Goal: Obtain resource: Obtain resource

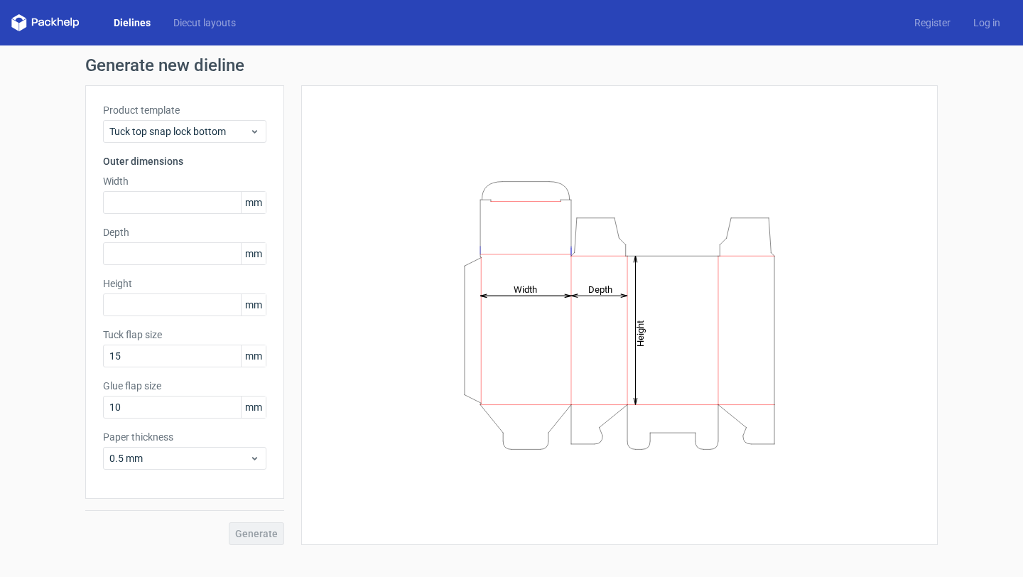
click at [598, 290] on tspan "Depth" at bounding box center [600, 288] width 24 height 11
click at [514, 317] on icon "Height Depth Width" at bounding box center [619, 315] width 426 height 284
click at [154, 315] on input "text" at bounding box center [184, 304] width 163 height 23
paste input "6803"
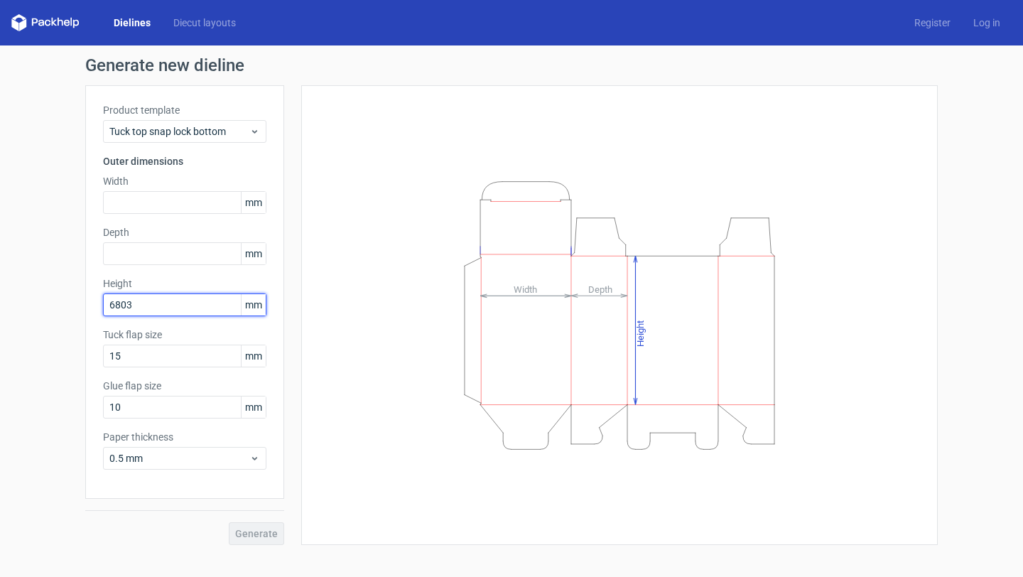
type input "6803"
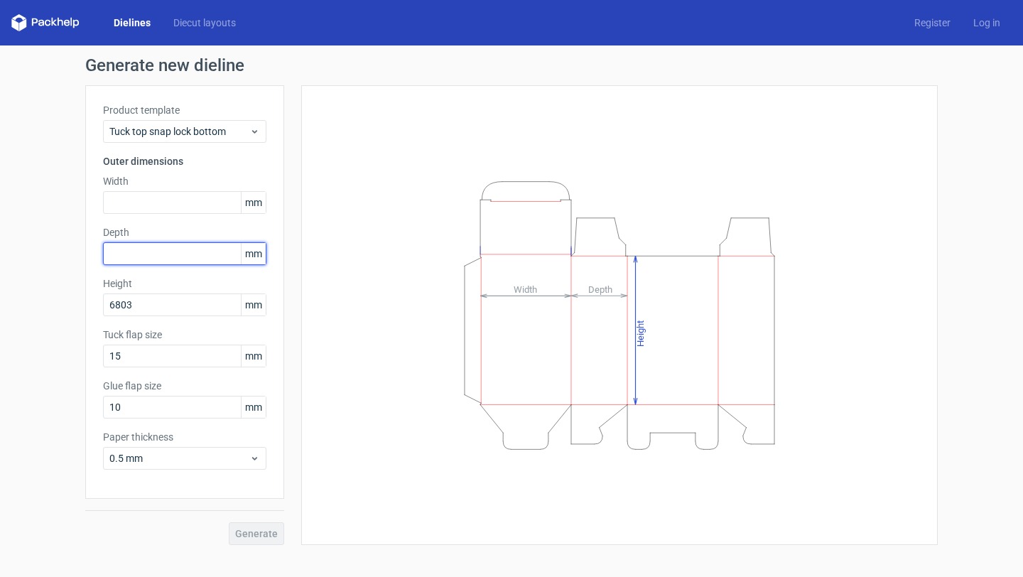
click at [184, 254] on input "text" at bounding box center [184, 253] width 163 height 23
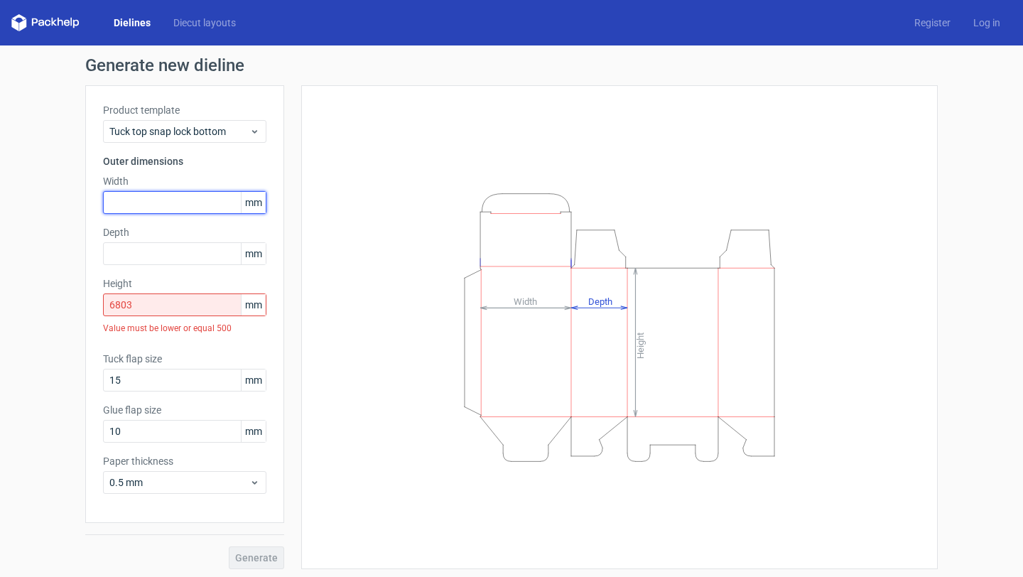
click at [181, 202] on input "text" at bounding box center [184, 202] width 163 height 23
paste input "44246"
click at [116, 203] on input "44246" at bounding box center [184, 202] width 163 height 23
click at [249, 270] on div "Product template Tuck top snap lock bottom Outer dimensions Width 44246 mm Dept…" at bounding box center [184, 304] width 199 height 438
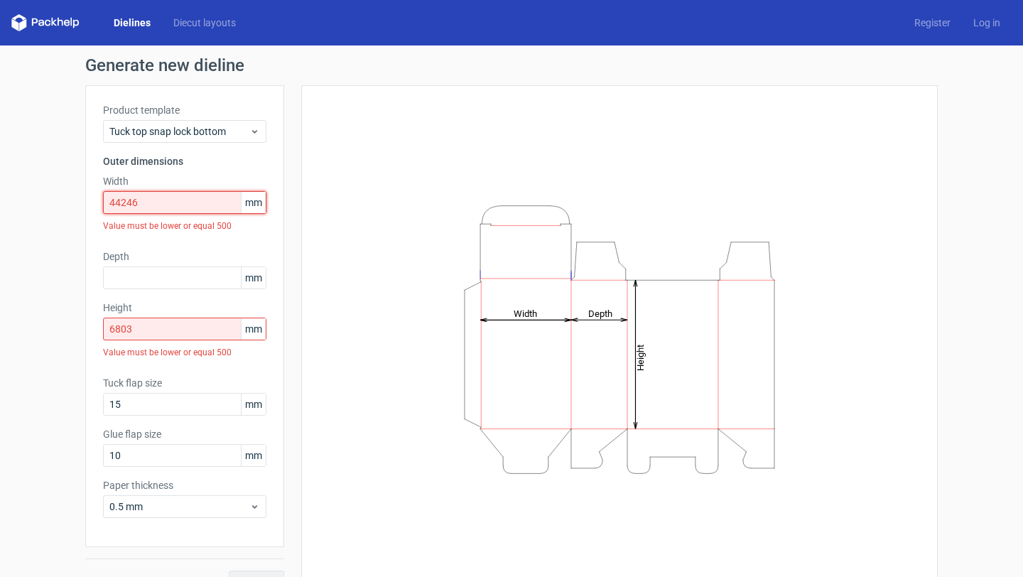
click at [116, 203] on input "44246" at bounding box center [184, 202] width 163 height 23
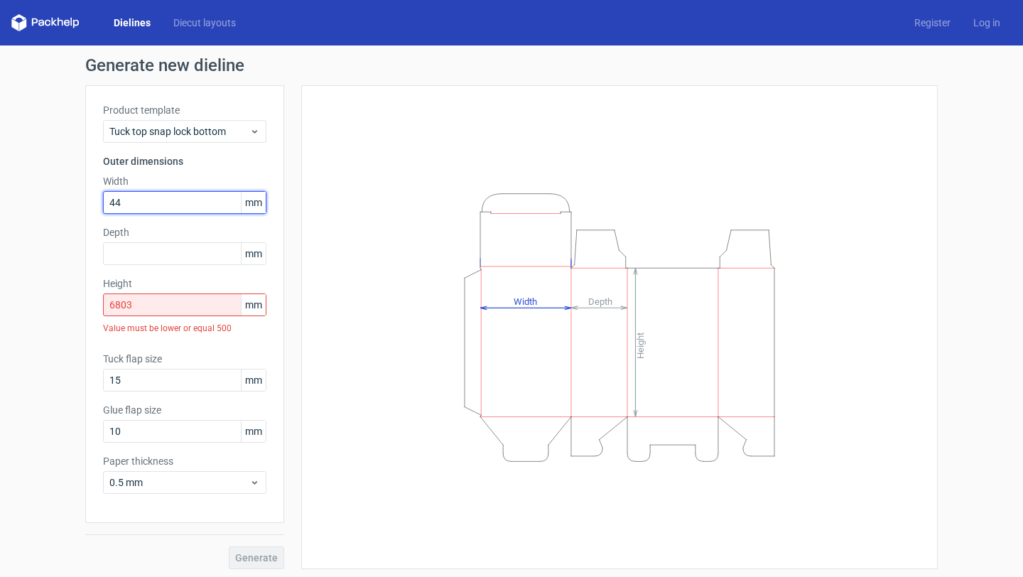
type input "44"
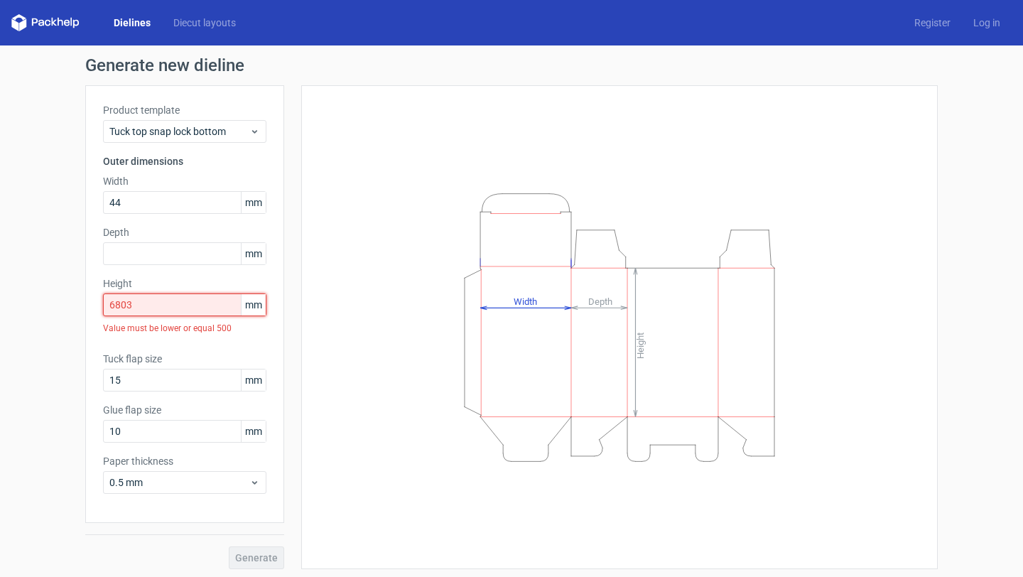
click at [138, 306] on input "6803" at bounding box center [184, 304] width 163 height 23
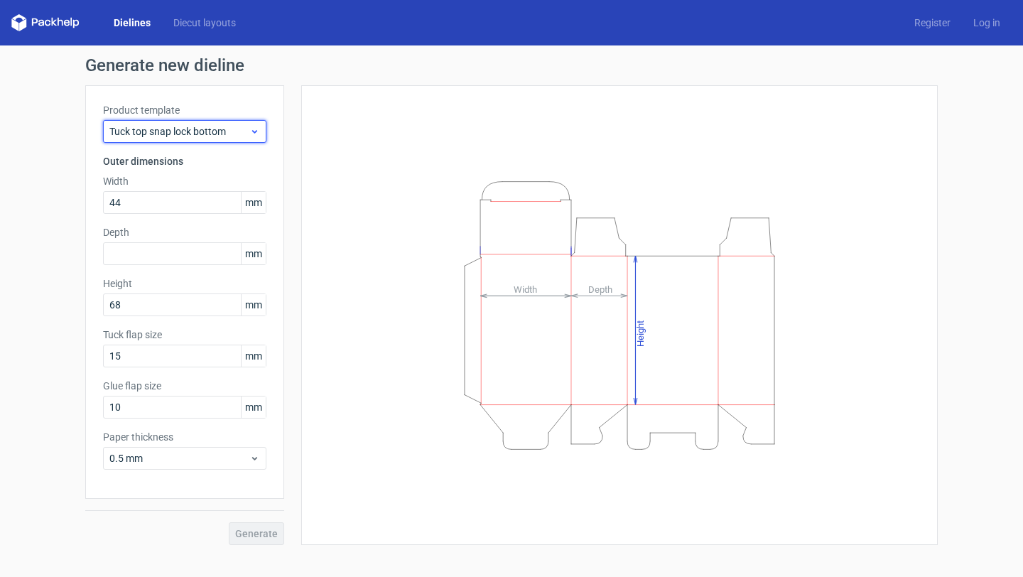
click at [170, 138] on span "Tuck top snap lock bottom" at bounding box center [179, 131] width 140 height 14
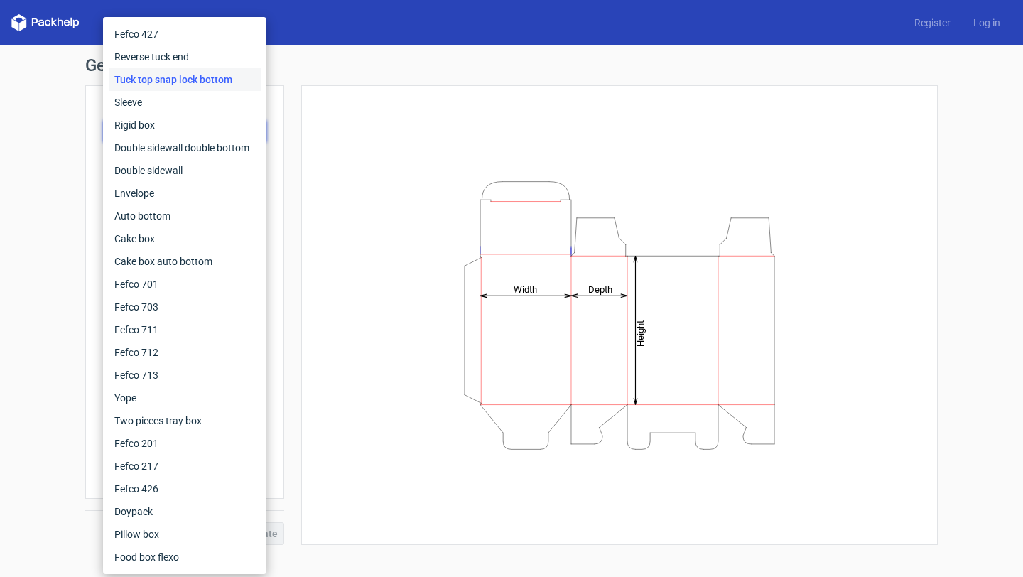
click at [447, 236] on icon "Height Depth Width" at bounding box center [619, 315] width 426 height 284
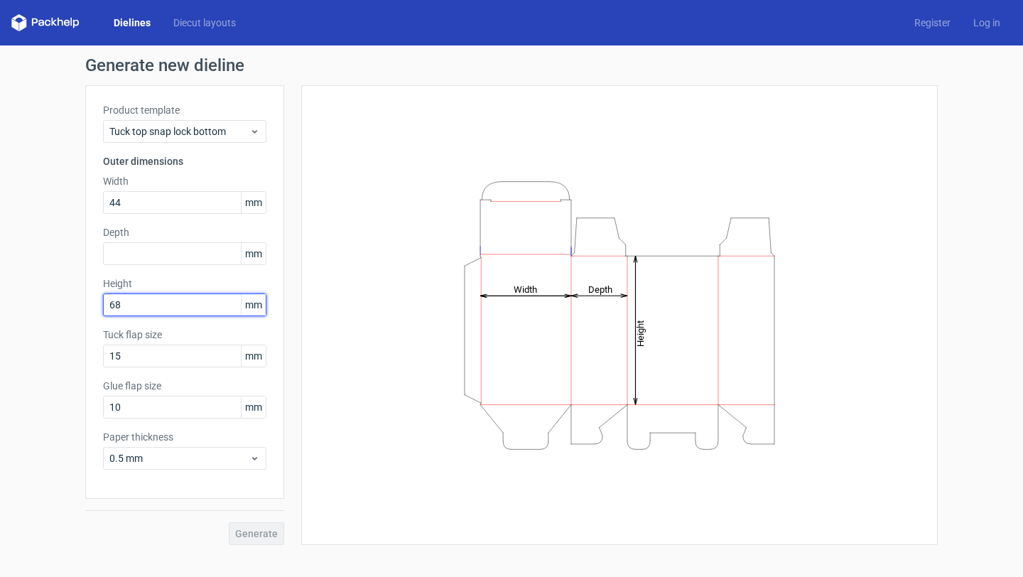
click at [173, 310] on input "68" at bounding box center [184, 304] width 163 height 23
type input "120"
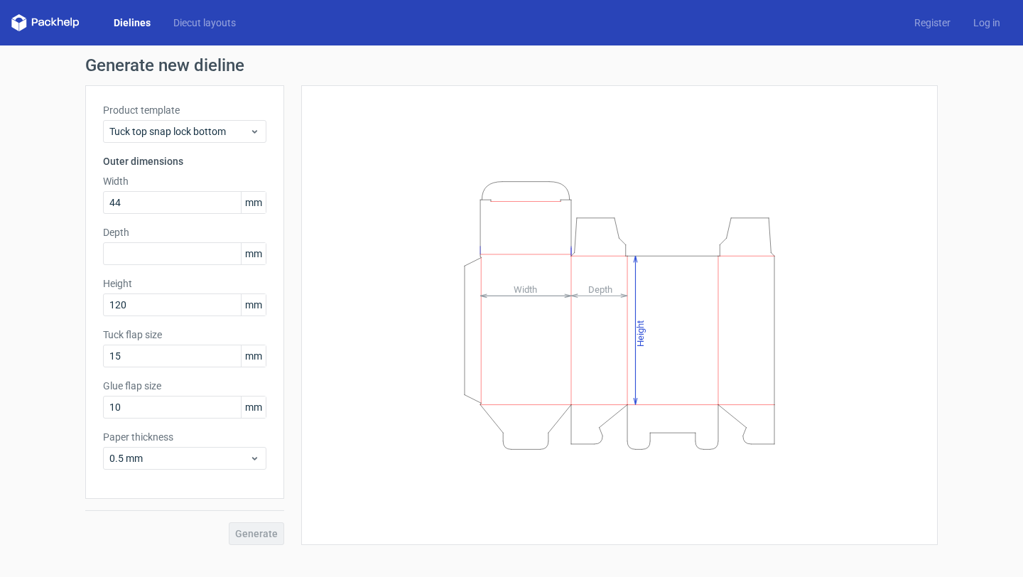
click at [43, 340] on div "Generate new dieline Product template Tuck top snap lock bottom Outer dimension…" at bounding box center [511, 300] width 1023 height 511
click at [186, 123] on div "Tuck top snap lock bottom" at bounding box center [184, 131] width 163 height 23
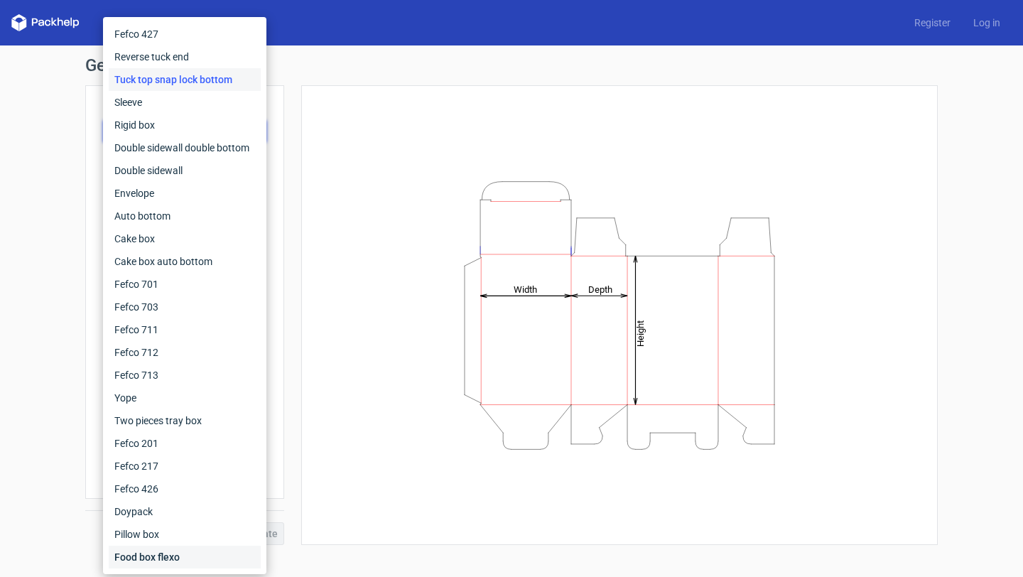
click at [177, 548] on div "Food box flexo" at bounding box center [185, 556] width 152 height 23
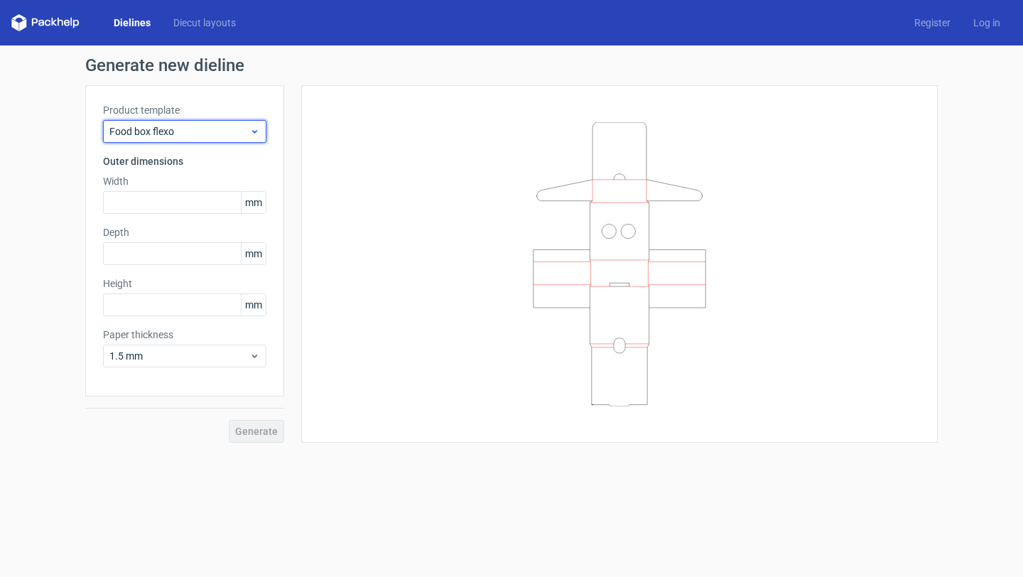
click at [205, 135] on span "Food box flexo" at bounding box center [179, 131] width 140 height 14
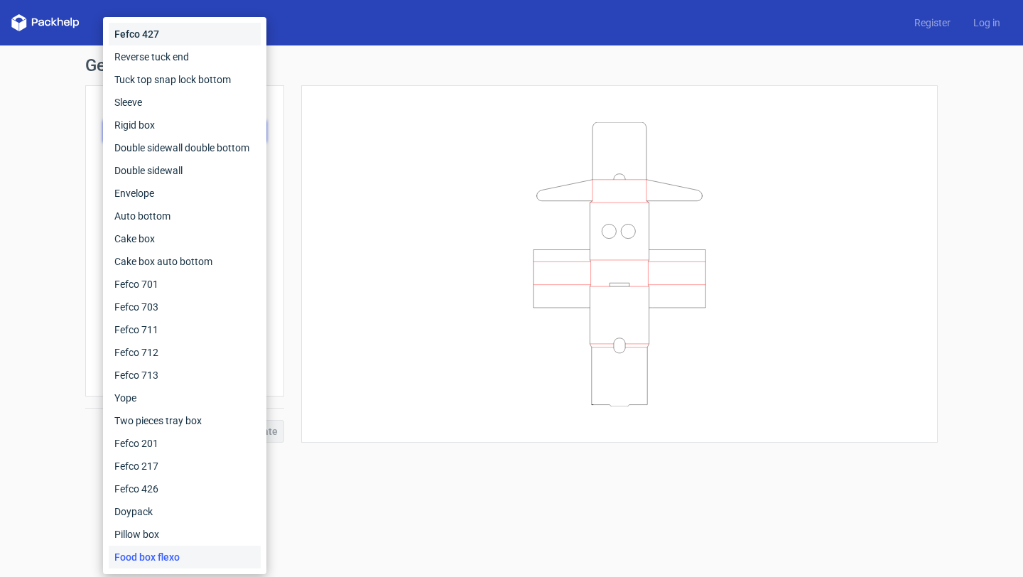
click at [207, 34] on div "Fefco 427" at bounding box center [185, 34] width 152 height 23
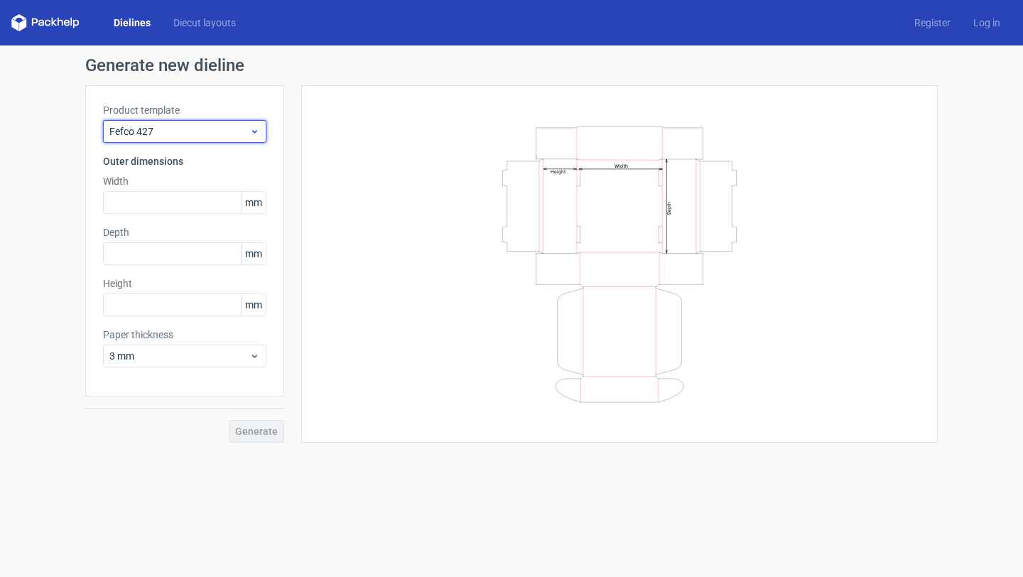
click at [190, 131] on span "Fefco 427" at bounding box center [179, 131] width 140 height 14
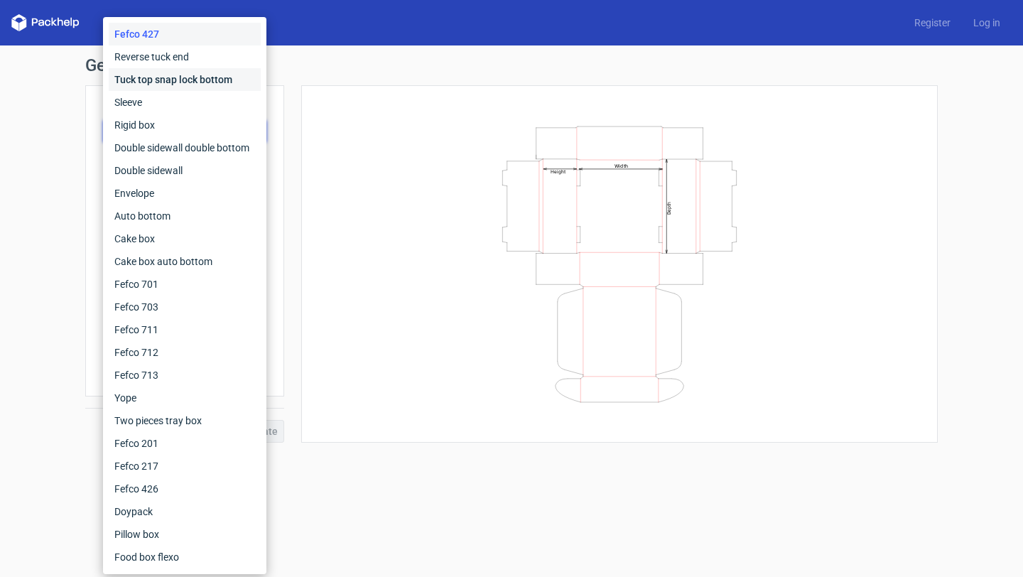
click at [207, 77] on div "Tuck top snap lock bottom" at bounding box center [185, 79] width 152 height 23
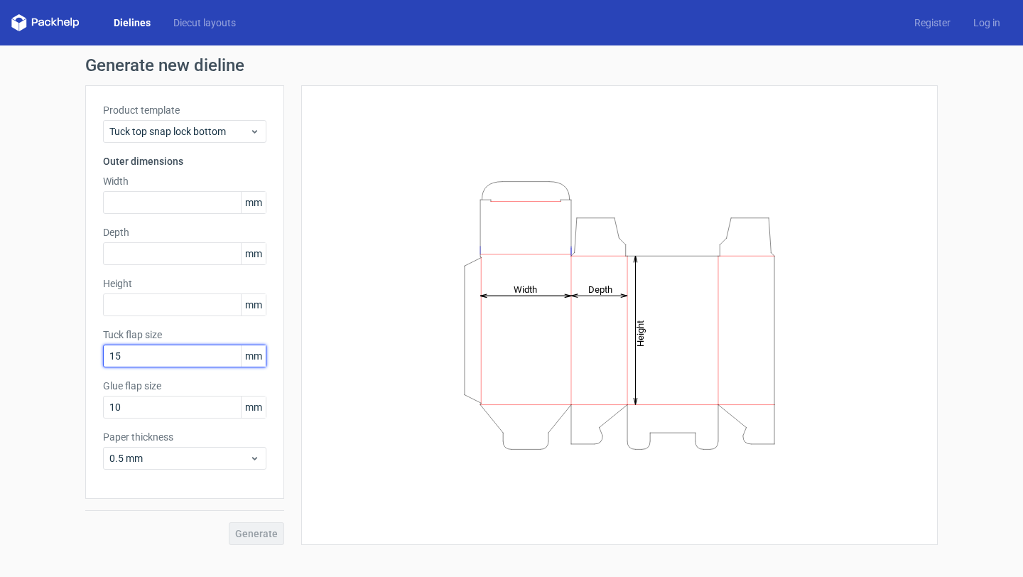
click at [156, 355] on input "15" at bounding box center [184, 355] width 163 height 23
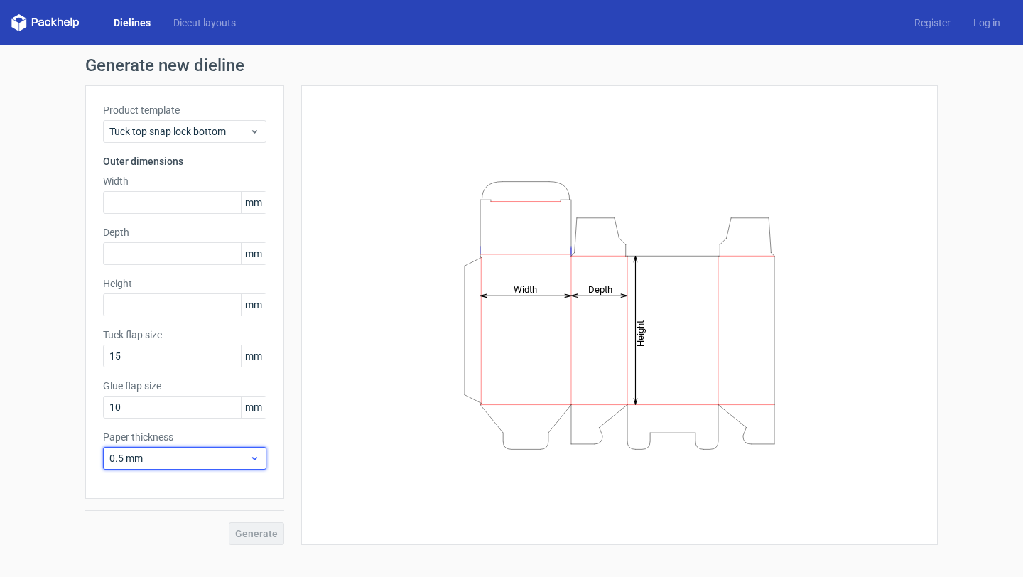
click at [161, 454] on span "0.5 mm" at bounding box center [179, 458] width 140 height 14
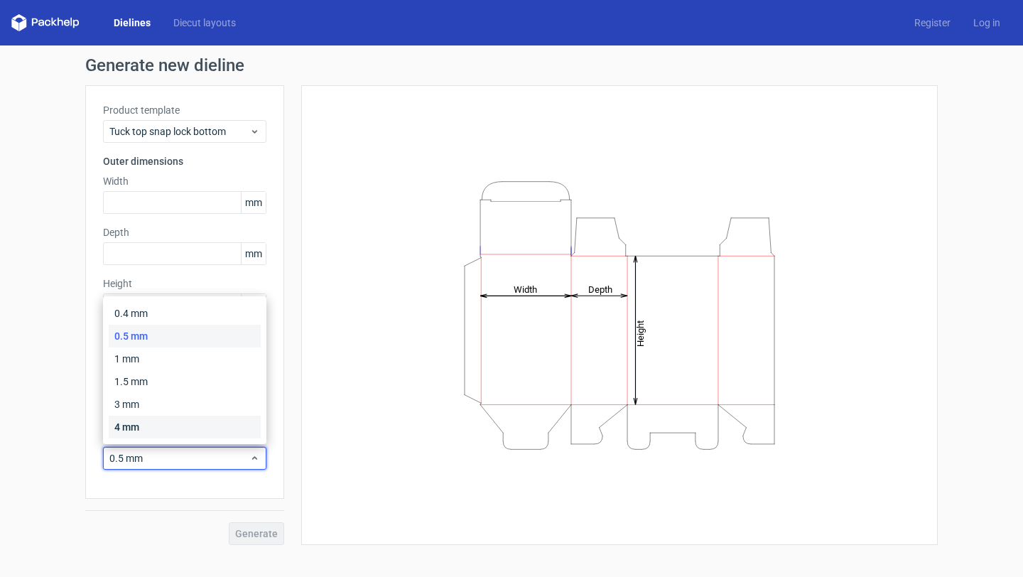
click at [165, 424] on div "4 mm" at bounding box center [185, 426] width 152 height 23
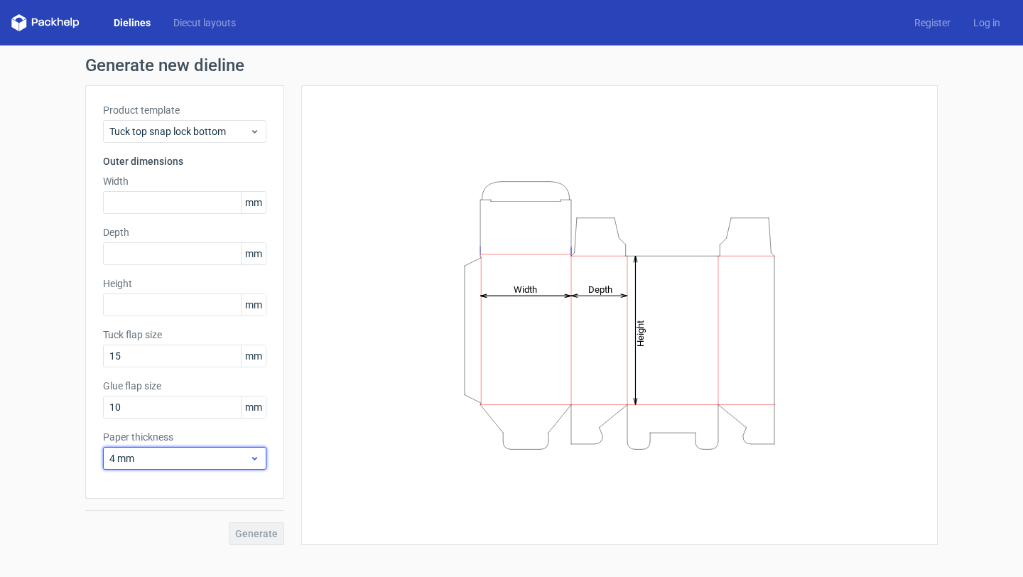
click at [174, 449] on div "4 mm" at bounding box center [184, 458] width 163 height 23
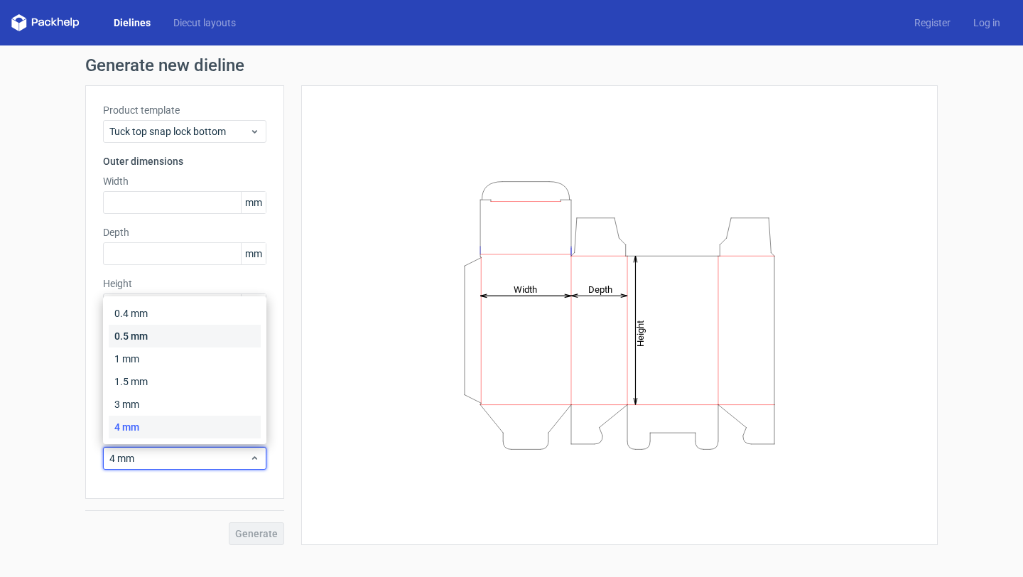
click at [195, 327] on div "0.5 mm" at bounding box center [185, 336] width 152 height 23
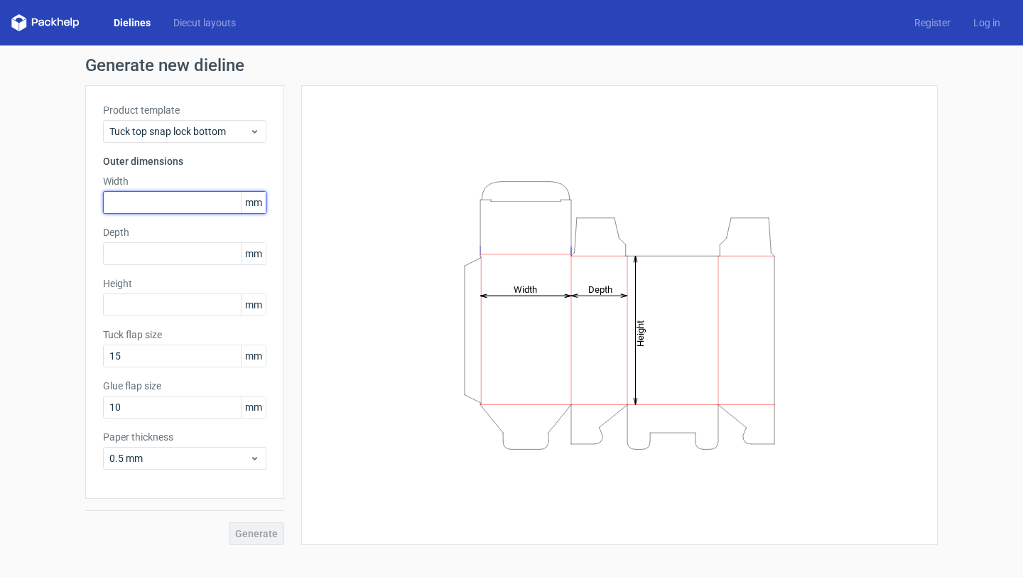
click at [198, 196] on input "text" at bounding box center [184, 202] width 163 height 23
type input "44"
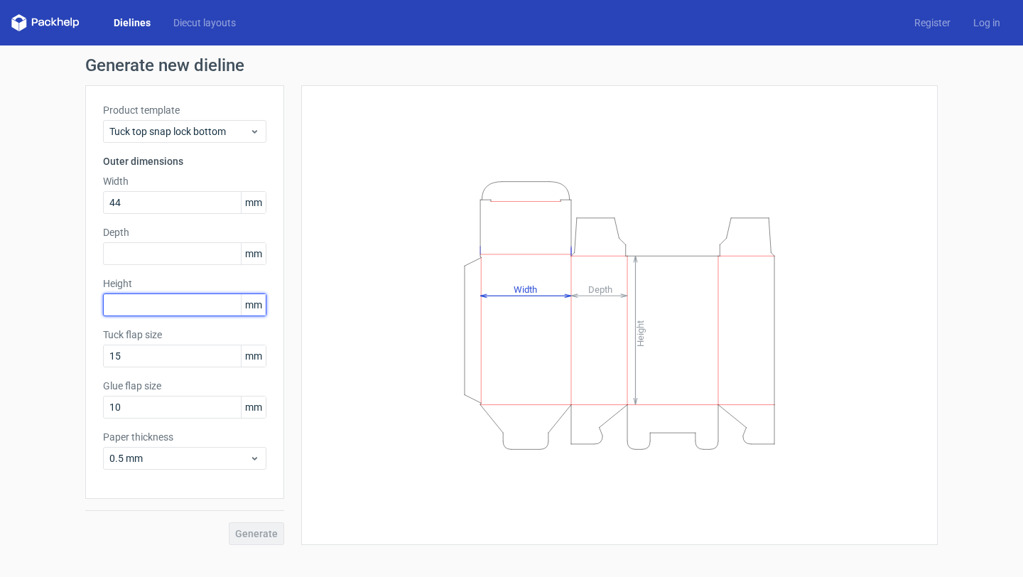
click at [170, 309] on input "text" at bounding box center [184, 304] width 163 height 23
type input "68"
click at [386, 244] on div "Height Depth Width" at bounding box center [619, 315] width 601 height 424
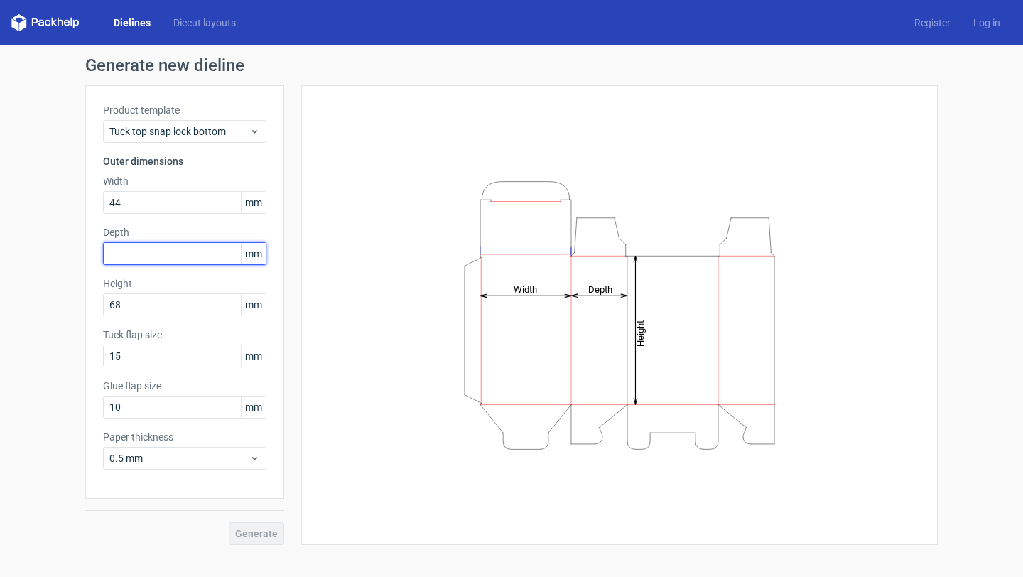
click at [217, 254] on input "text" at bounding box center [184, 253] width 163 height 23
type input "3"
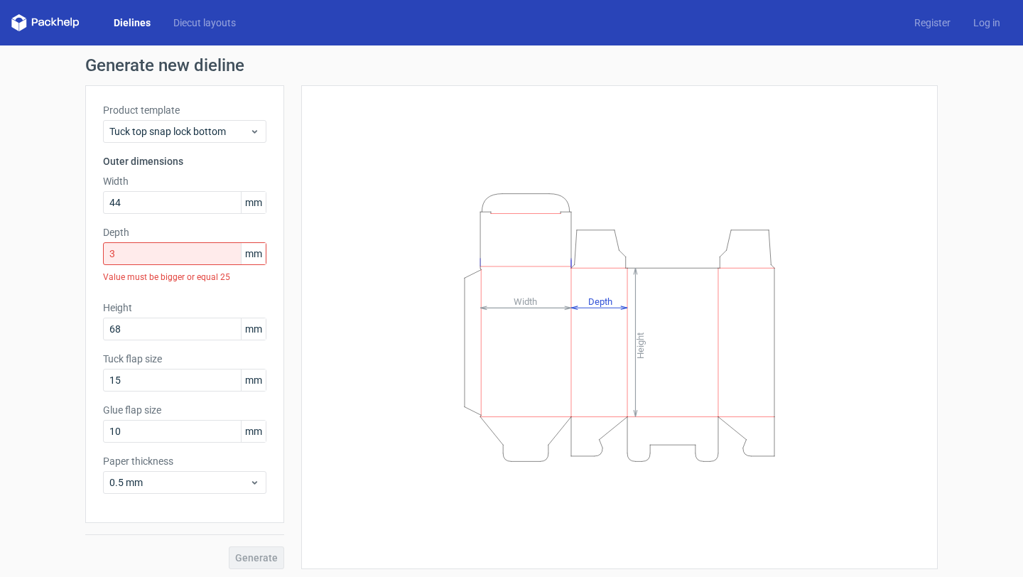
click at [311, 399] on div "Height Depth Width" at bounding box center [619, 327] width 636 height 484
click at [198, 259] on input "3" at bounding box center [184, 253] width 163 height 23
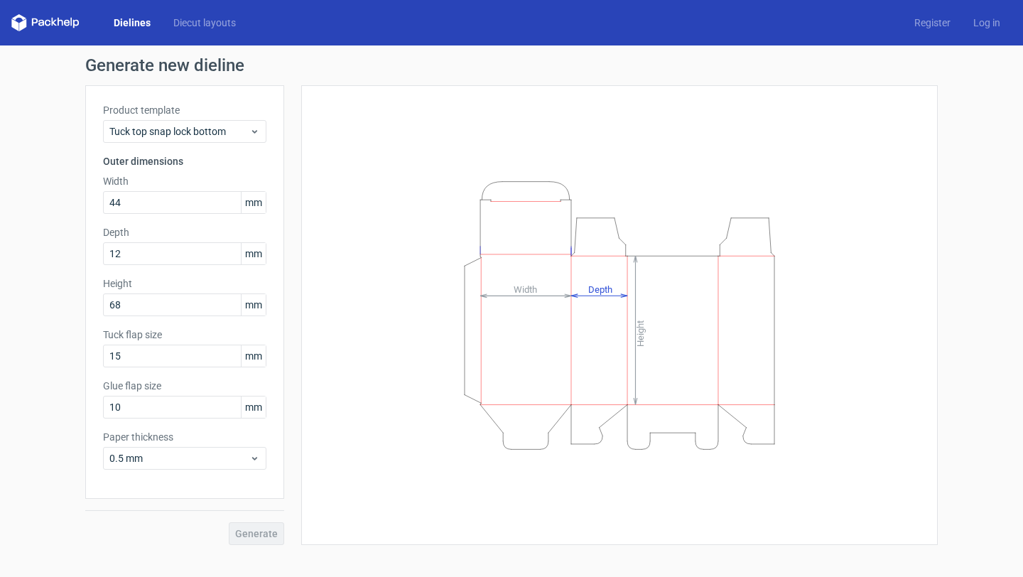
click at [361, 273] on div "Height Depth Width" at bounding box center [619, 315] width 601 height 424
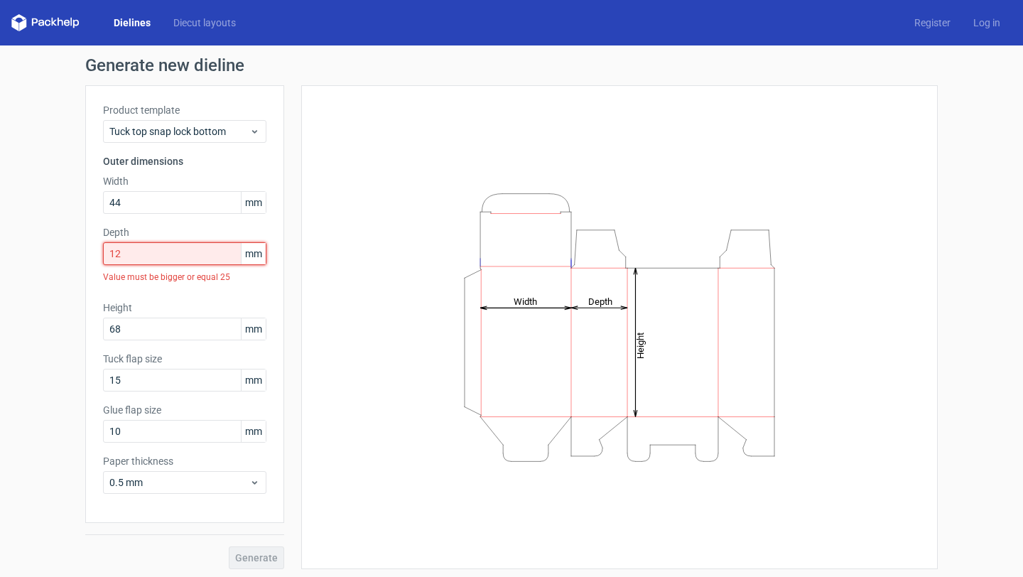
click at [201, 254] on input "12" at bounding box center [184, 253] width 163 height 23
type input "1"
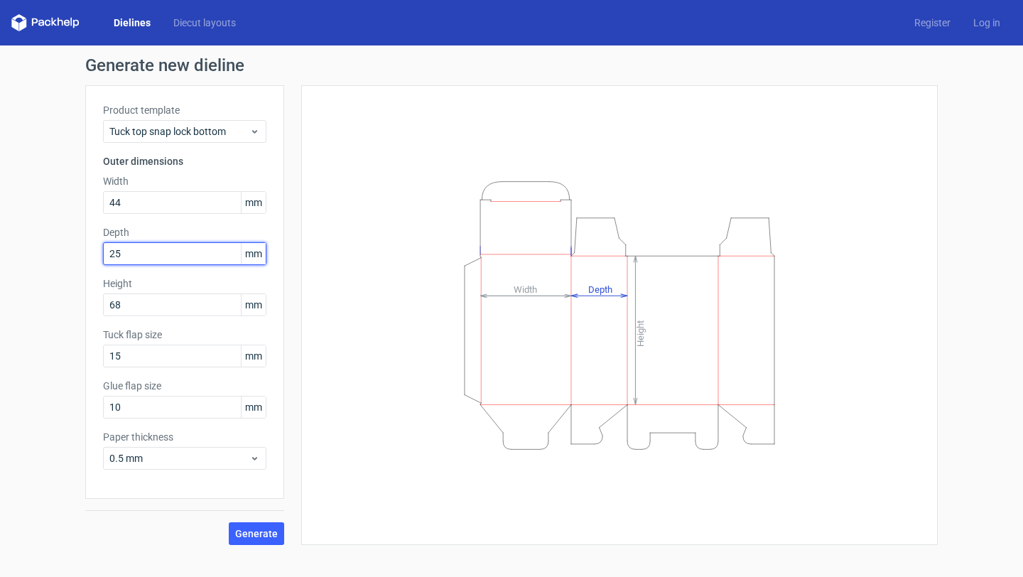
type input "25"
click at [229, 522] on button "Generate" at bounding box center [256, 533] width 55 height 23
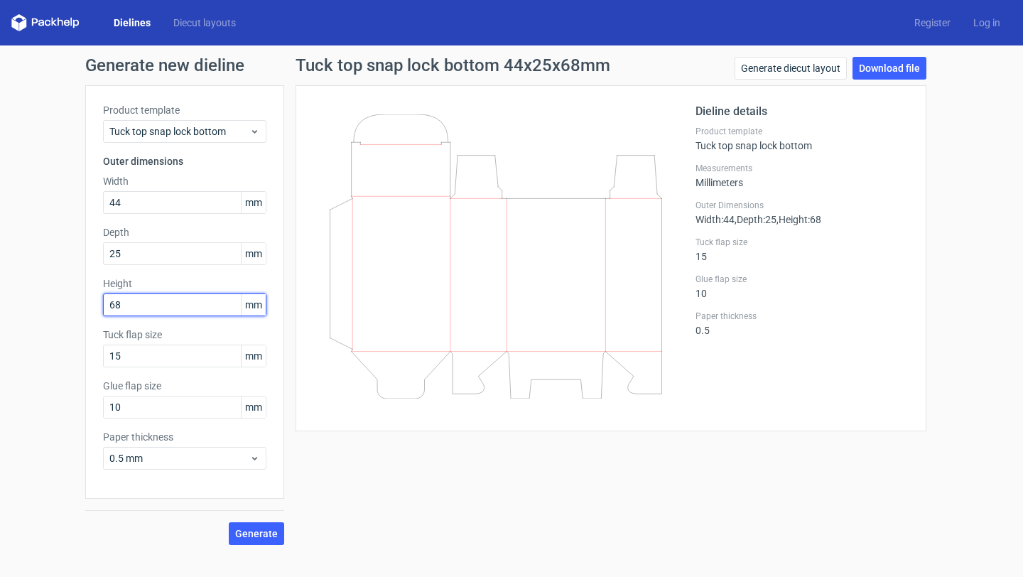
click at [190, 303] on input "68" at bounding box center [184, 304] width 163 height 23
type input "6"
click at [229, 522] on button "Generate" at bounding box center [256, 533] width 55 height 23
click at [162, 307] on input "120" at bounding box center [184, 304] width 163 height 23
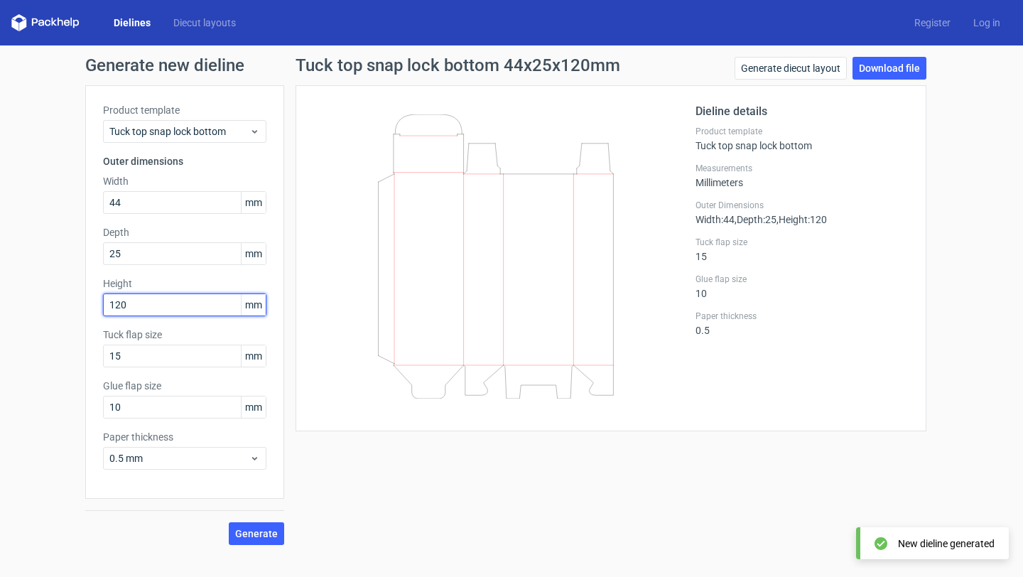
click at [162, 307] on input "120" at bounding box center [184, 304] width 163 height 23
type input "44"
click at [229, 522] on button "Generate" at bounding box center [256, 533] width 55 height 23
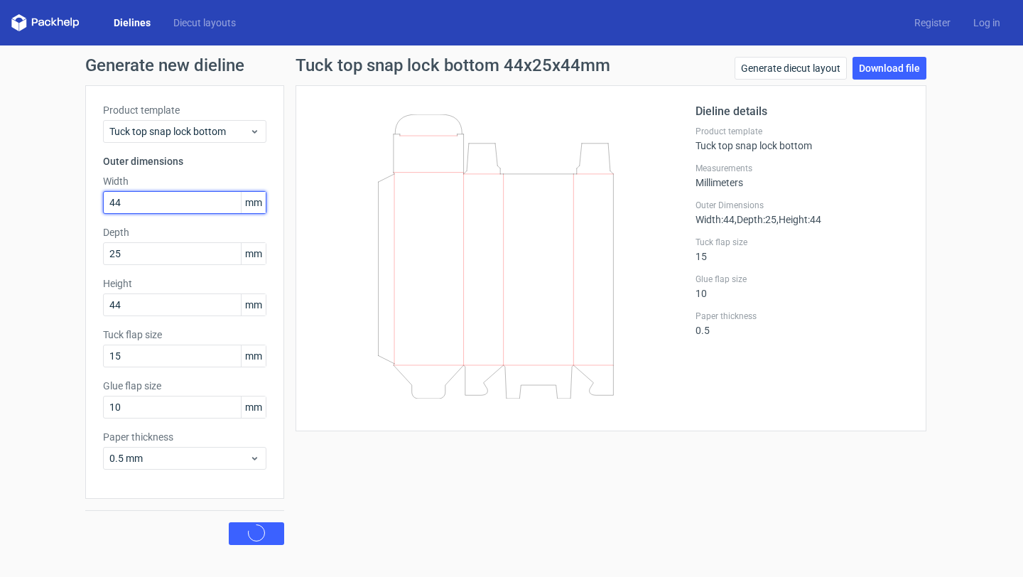
click at [176, 195] on input "44" at bounding box center [184, 202] width 163 height 23
click at [229, 522] on button "Generate" at bounding box center [256, 533] width 55 height 23
click at [124, 202] on input "68" at bounding box center [184, 202] width 163 height 23
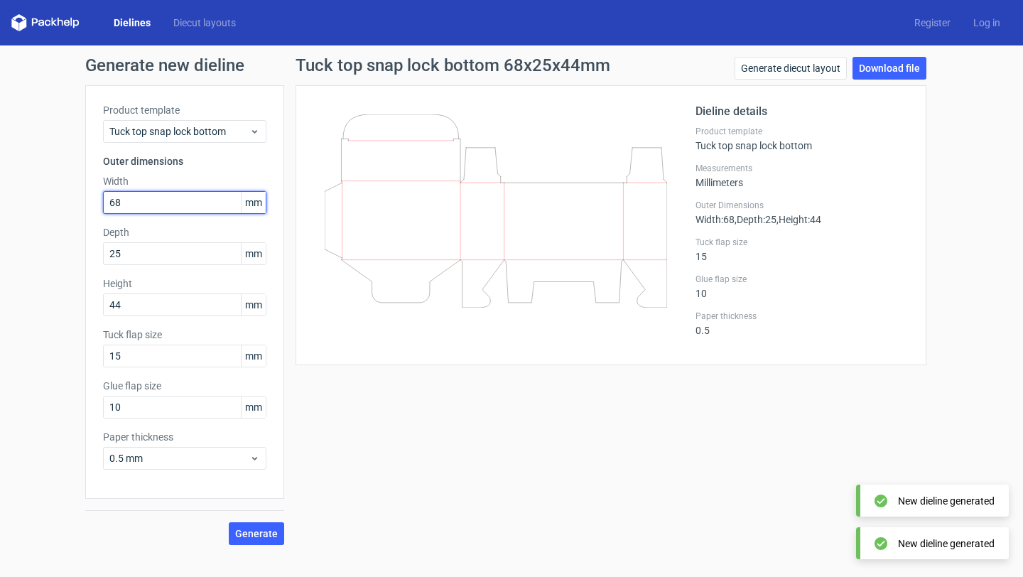
click at [124, 202] on input "68" at bounding box center [184, 202] width 163 height 23
type input "44"
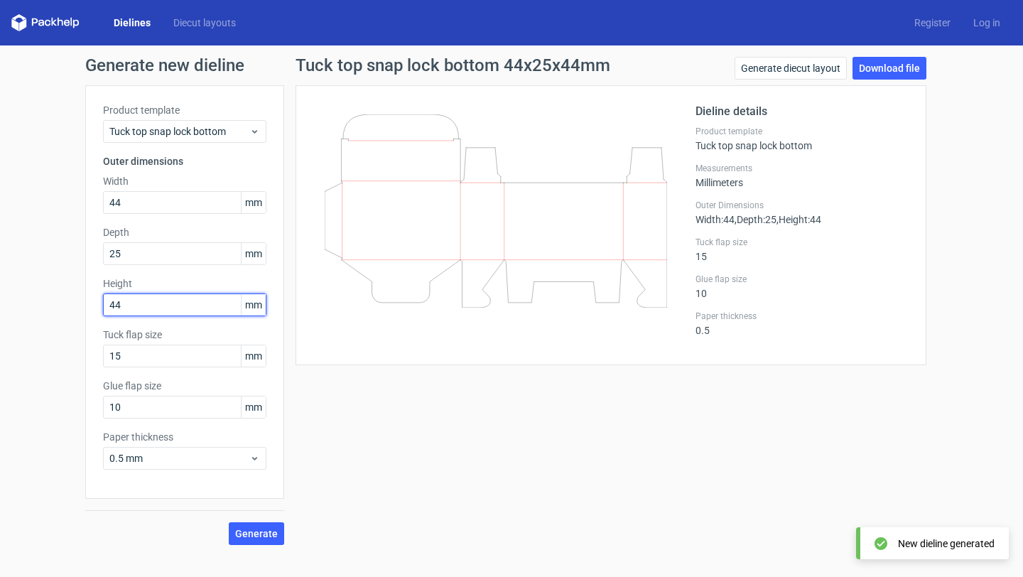
click at [128, 308] on input "44" at bounding box center [184, 304] width 163 height 23
type input "1"
type input "80"
click at [229, 522] on button "Generate" at bounding box center [256, 533] width 55 height 23
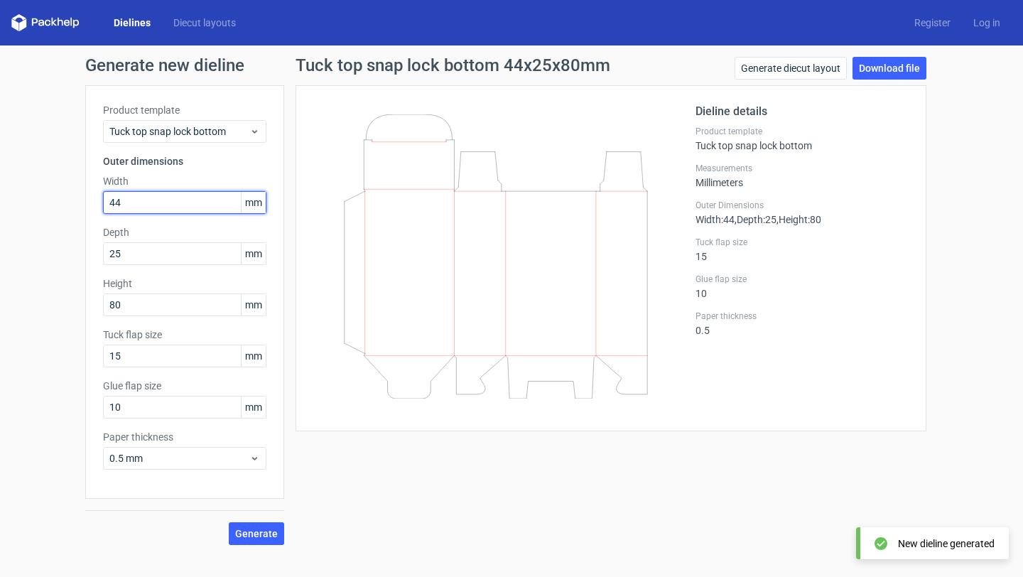
click at [173, 202] on input "44" at bounding box center [184, 202] width 163 height 23
type input "4"
type input "50"
click at [229, 522] on button "Generate" at bounding box center [256, 533] width 55 height 23
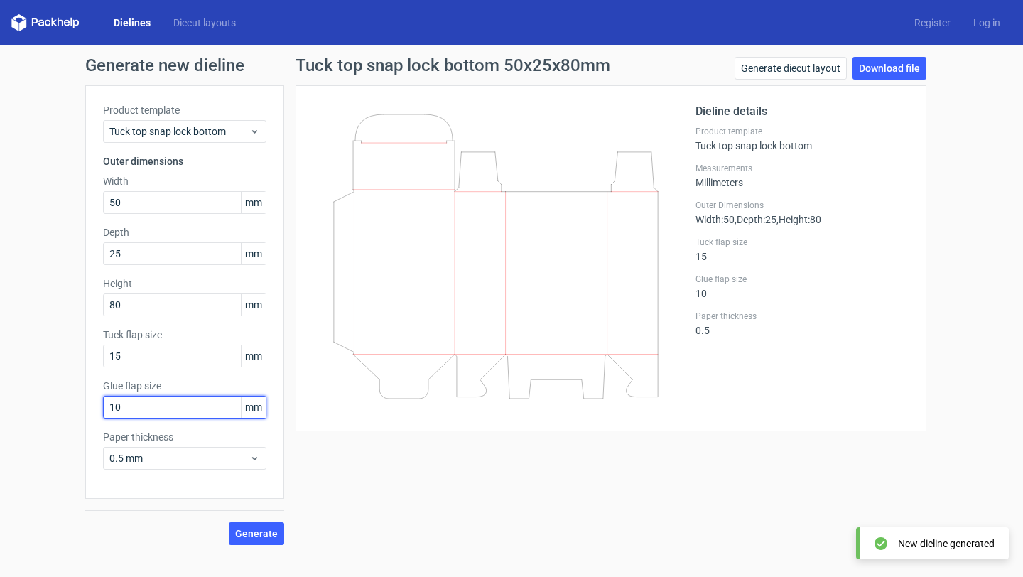
click at [134, 407] on input "10" at bounding box center [184, 407] width 163 height 23
type input "5"
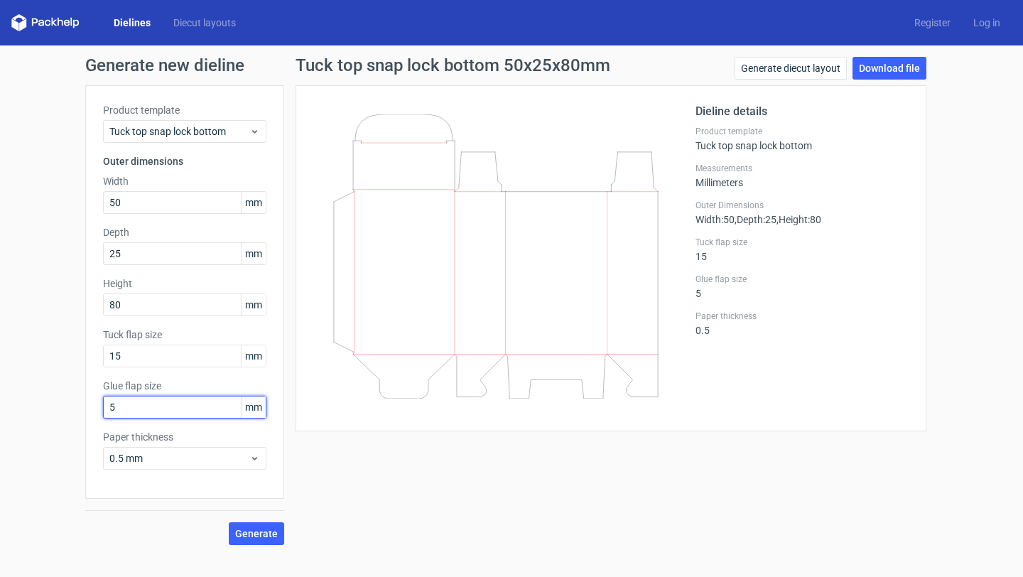
click at [229, 522] on button "Generate" at bounding box center [256, 533] width 55 height 23
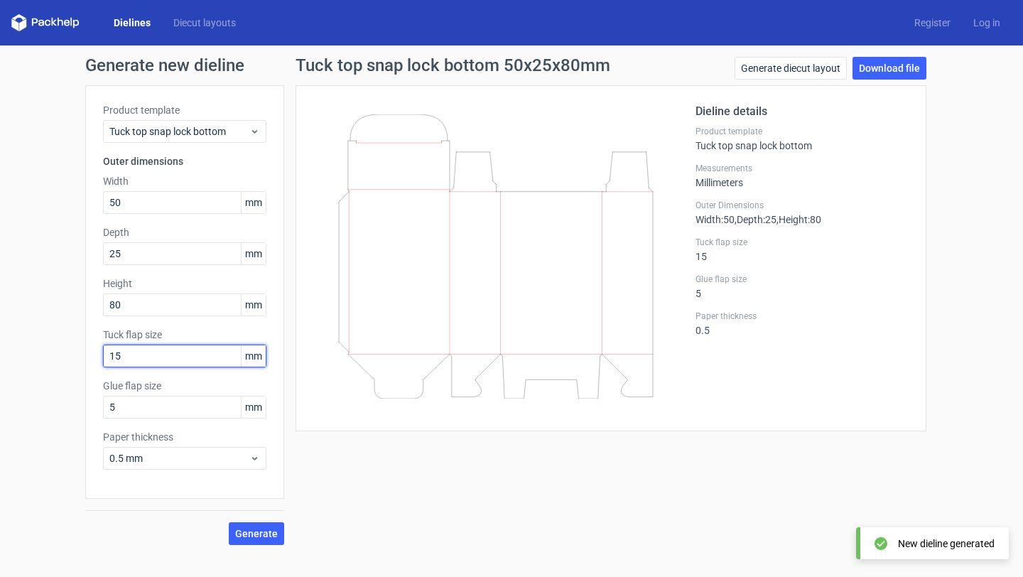
click at [152, 347] on input "15" at bounding box center [184, 355] width 163 height 23
type input "10"
click at [229, 522] on button "Generate" at bounding box center [256, 533] width 55 height 23
click at [196, 303] on input "80" at bounding box center [184, 304] width 163 height 23
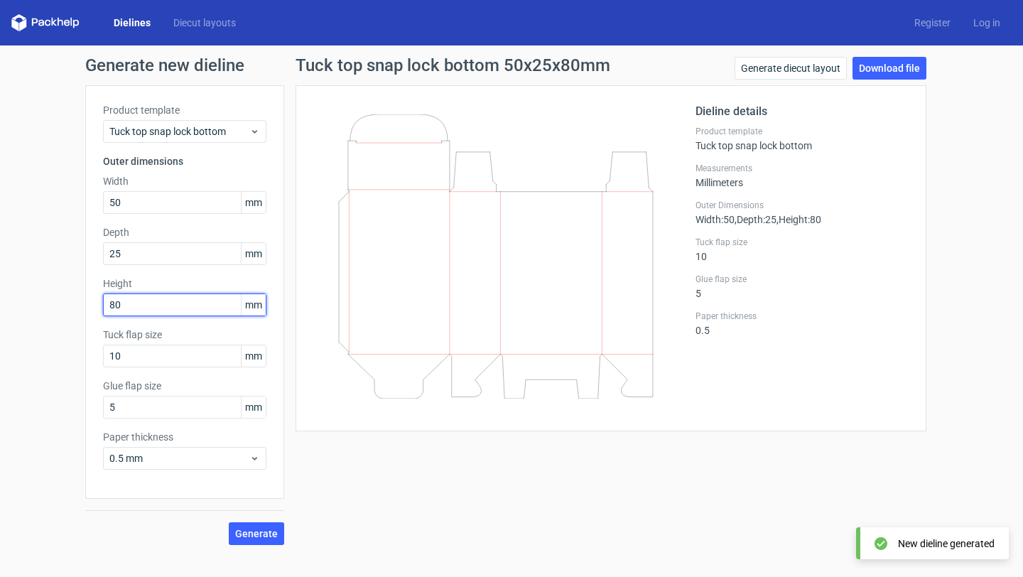
click at [196, 303] on input "80" at bounding box center [184, 304] width 163 height 23
click at [229, 522] on button "Generate" at bounding box center [256, 533] width 55 height 23
click at [193, 300] on input "100" at bounding box center [184, 304] width 163 height 23
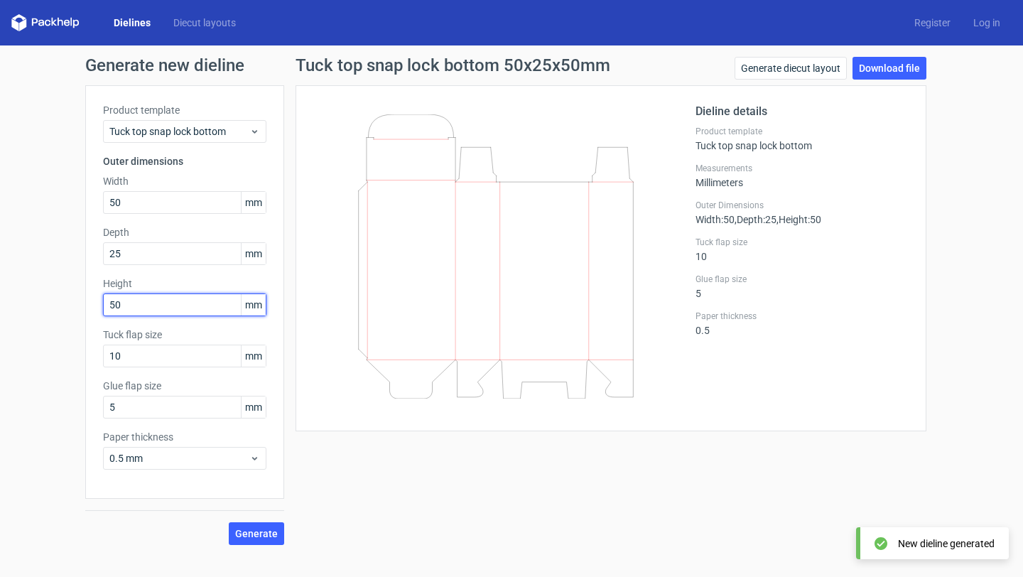
click at [229, 522] on button "Generate" at bounding box center [256, 533] width 55 height 23
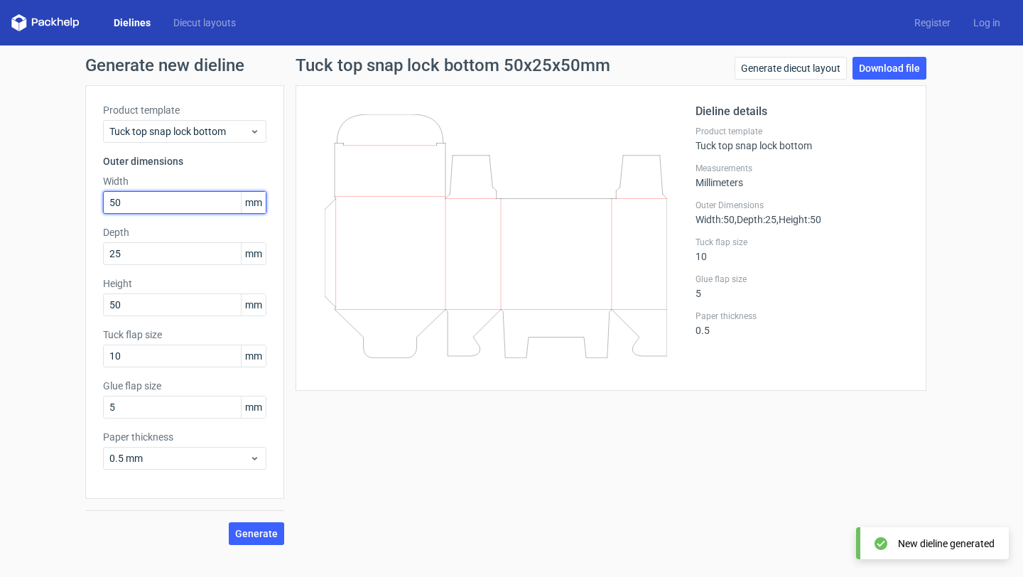
click at [167, 201] on input "50" at bounding box center [184, 202] width 163 height 23
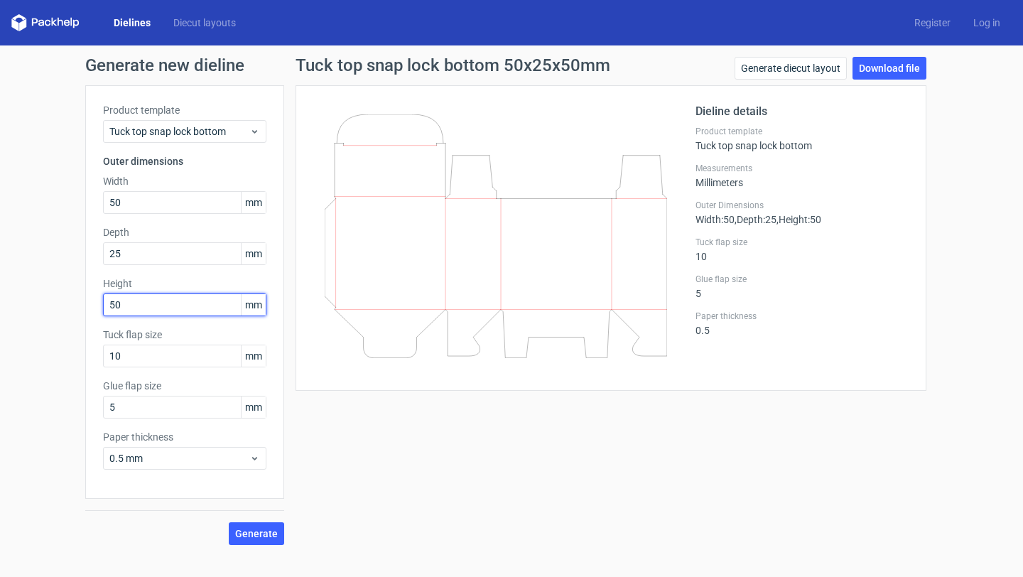
click at [179, 309] on input "50" at bounding box center [184, 304] width 163 height 23
click at [229, 522] on button "Generate" at bounding box center [256, 533] width 55 height 23
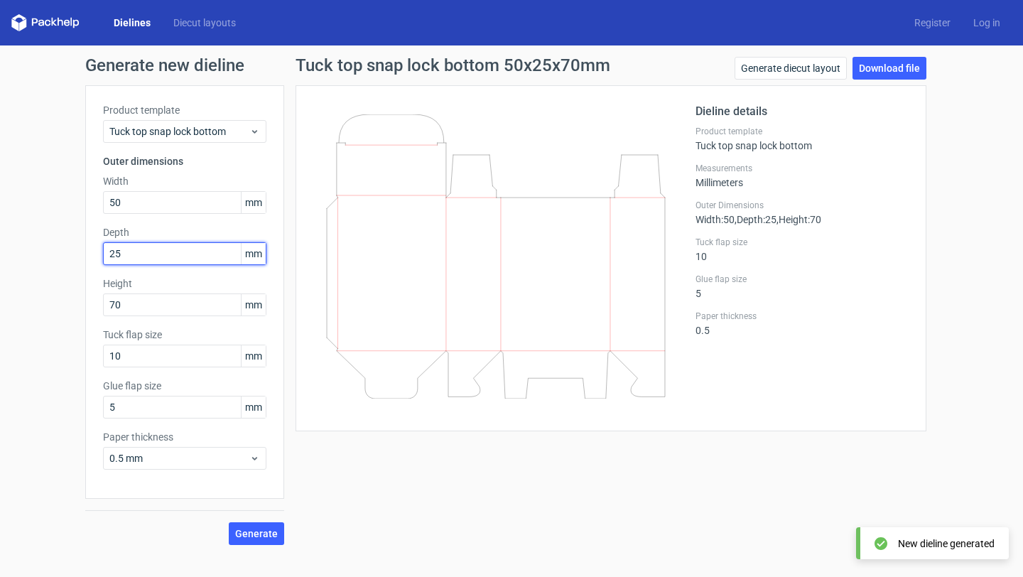
click at [159, 255] on input "25" at bounding box center [184, 253] width 163 height 23
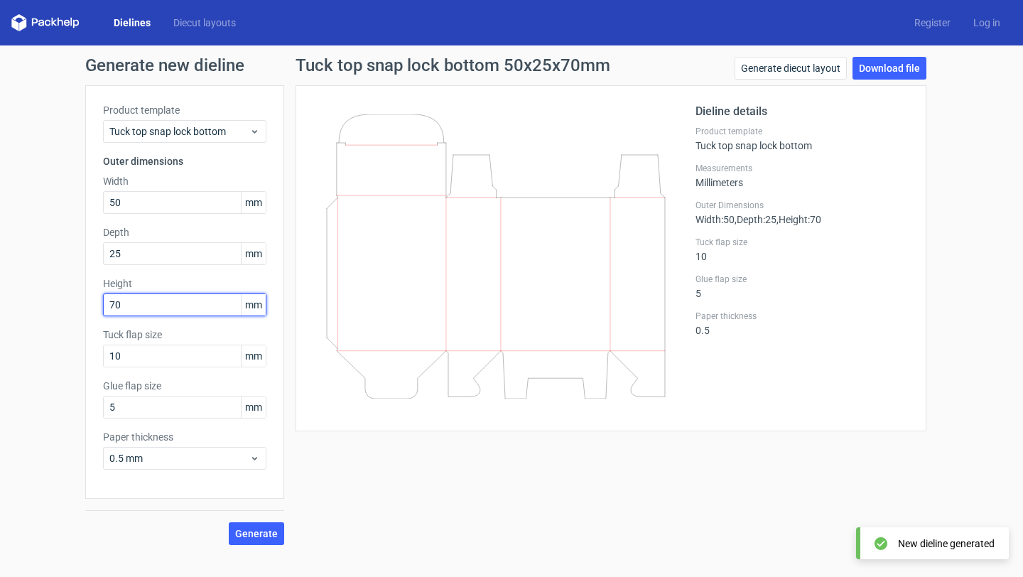
click at [161, 301] on input "70" at bounding box center [184, 304] width 163 height 23
type input "90"
click at [229, 522] on button "Generate" at bounding box center [256, 533] width 55 height 23
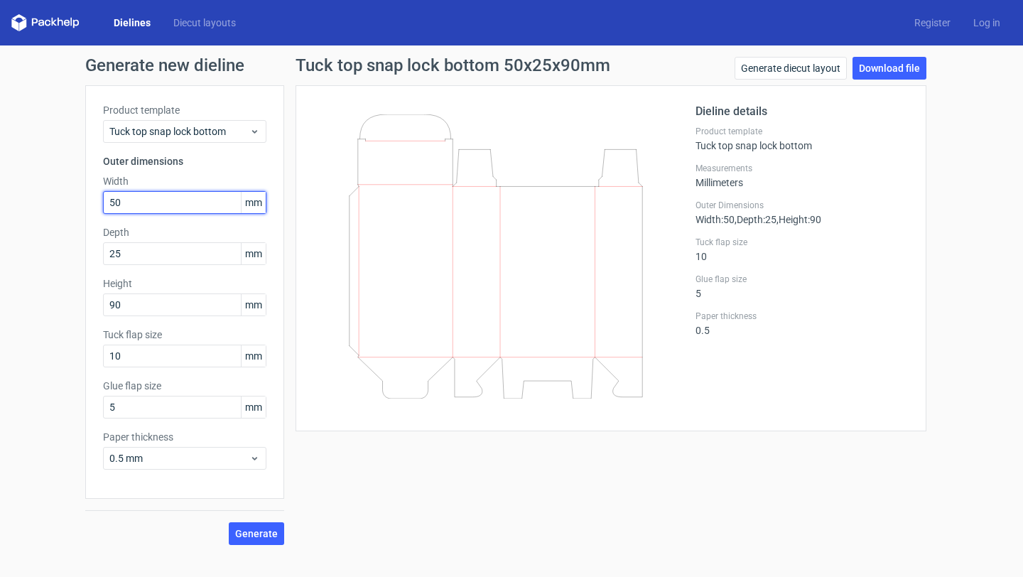
click at [159, 205] on input "50" at bounding box center [184, 202] width 163 height 23
click at [229, 522] on button "Generate" at bounding box center [256, 533] width 55 height 23
click at [180, 210] on input "70" at bounding box center [184, 202] width 163 height 23
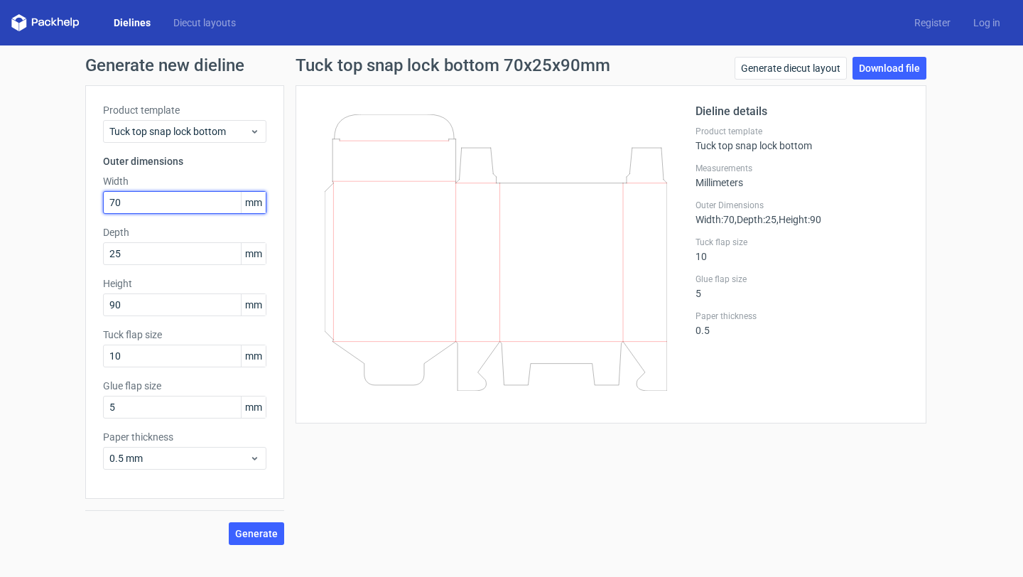
click at [180, 210] on input "70" at bounding box center [184, 202] width 163 height 23
type input "80"
click at [229, 522] on button "Generate" at bounding box center [256, 533] width 55 height 23
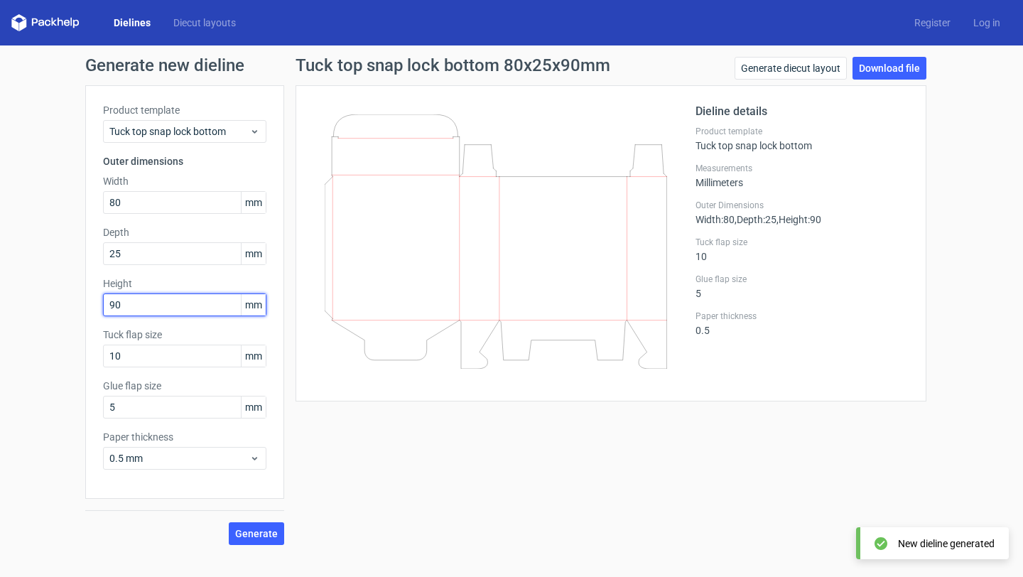
click at [160, 313] on input "90" at bounding box center [184, 304] width 163 height 23
type input "100"
click at [229, 522] on button "Generate" at bounding box center [256, 533] width 55 height 23
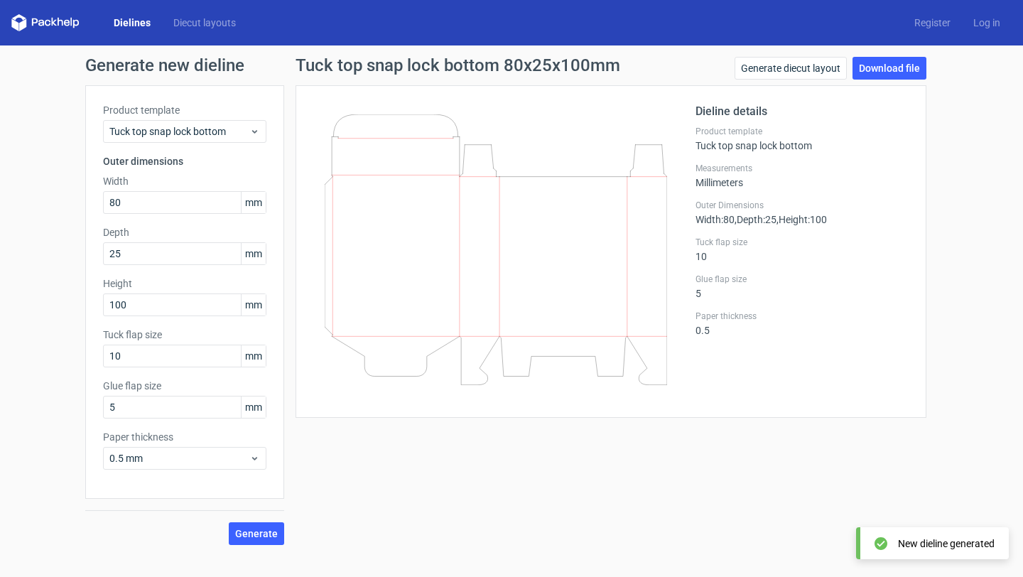
click at [525, 284] on icon at bounding box center [496, 249] width 342 height 271
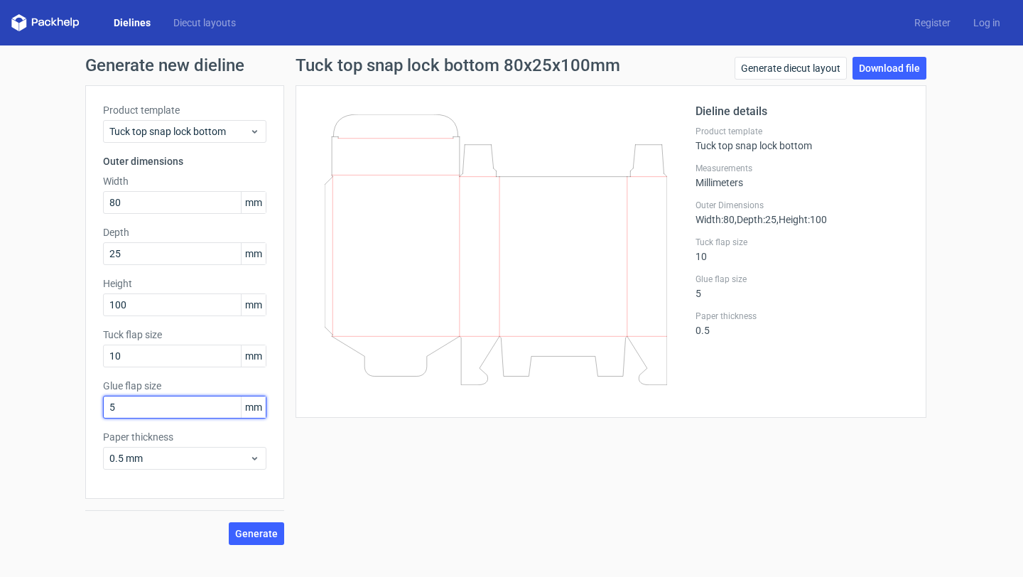
click at [210, 413] on input "5" at bounding box center [184, 407] width 163 height 23
type input "10"
click at [229, 522] on button "Generate" at bounding box center [256, 533] width 55 height 23
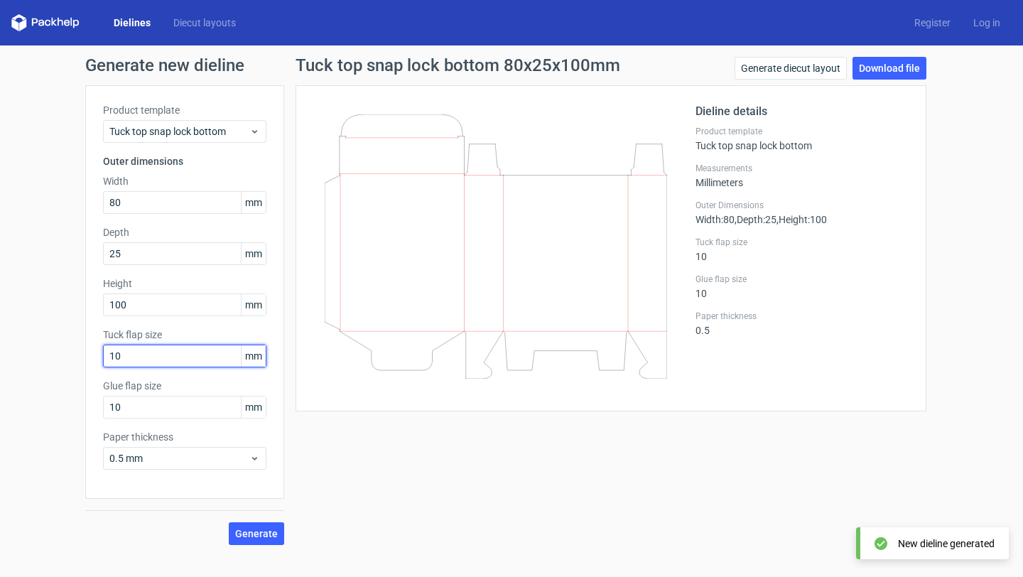
click at [198, 353] on input "10" at bounding box center [184, 355] width 163 height 23
type input "20"
click at [229, 522] on button "Generate" at bounding box center [256, 533] width 55 height 23
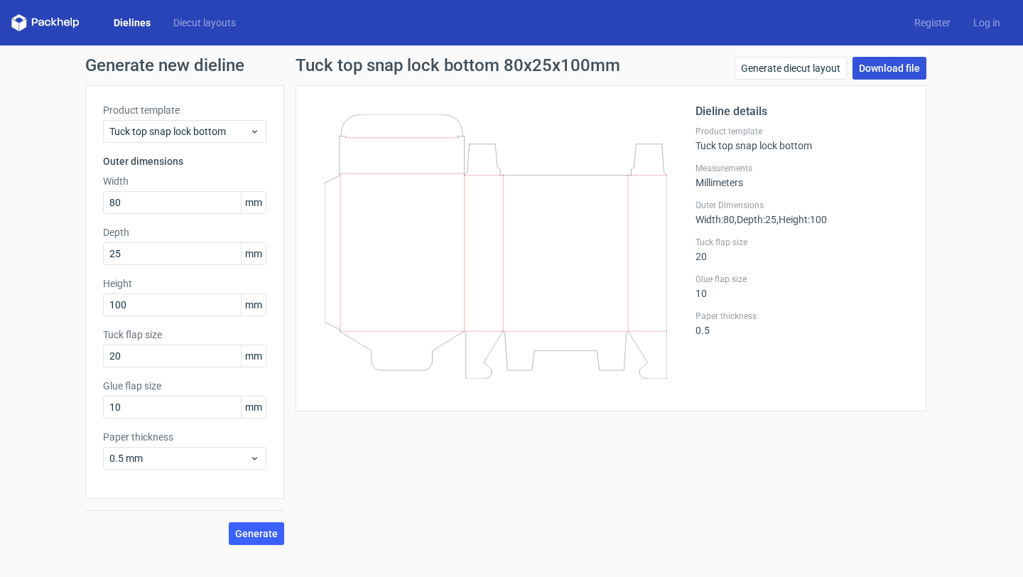
click at [889, 67] on link "Download file" at bounding box center [889, 68] width 74 height 23
click at [185, 463] on span "0.5 mm" at bounding box center [179, 458] width 140 height 14
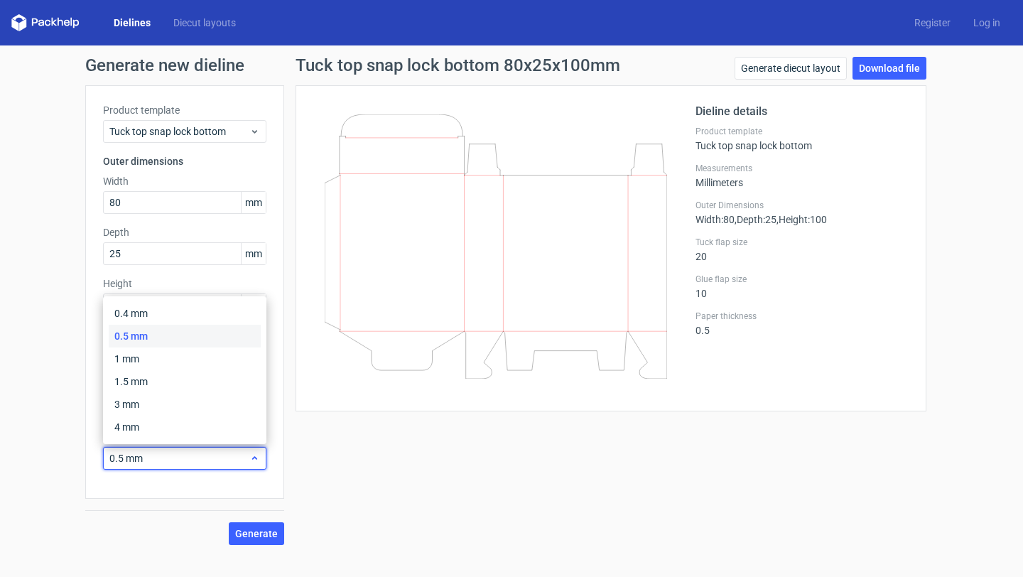
click at [185, 463] on span "0.5 mm" at bounding box center [179, 458] width 140 height 14
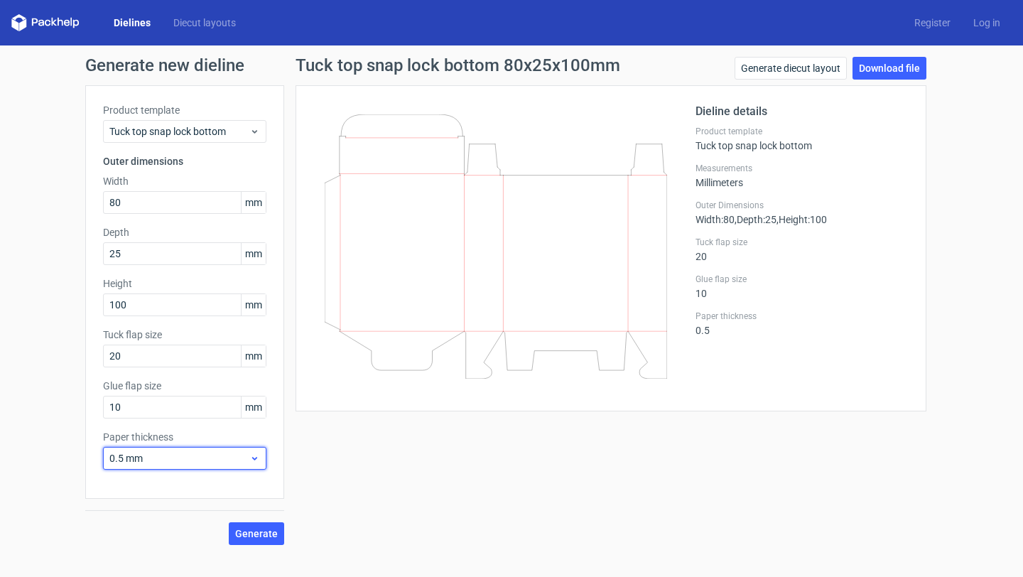
click at [248, 456] on span "0.5 mm" at bounding box center [179, 458] width 140 height 14
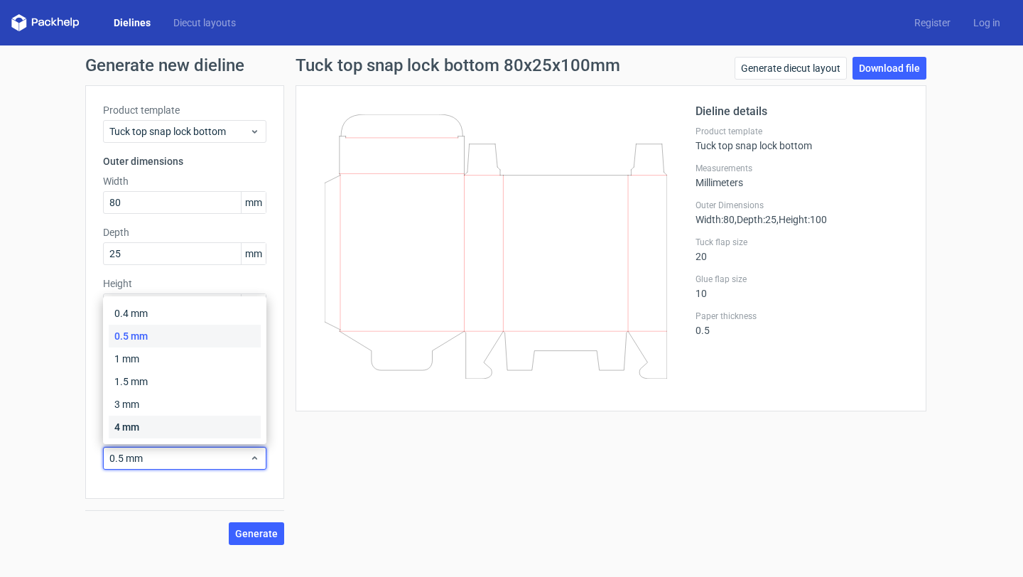
click at [235, 430] on div "4 mm" at bounding box center [185, 426] width 152 height 23
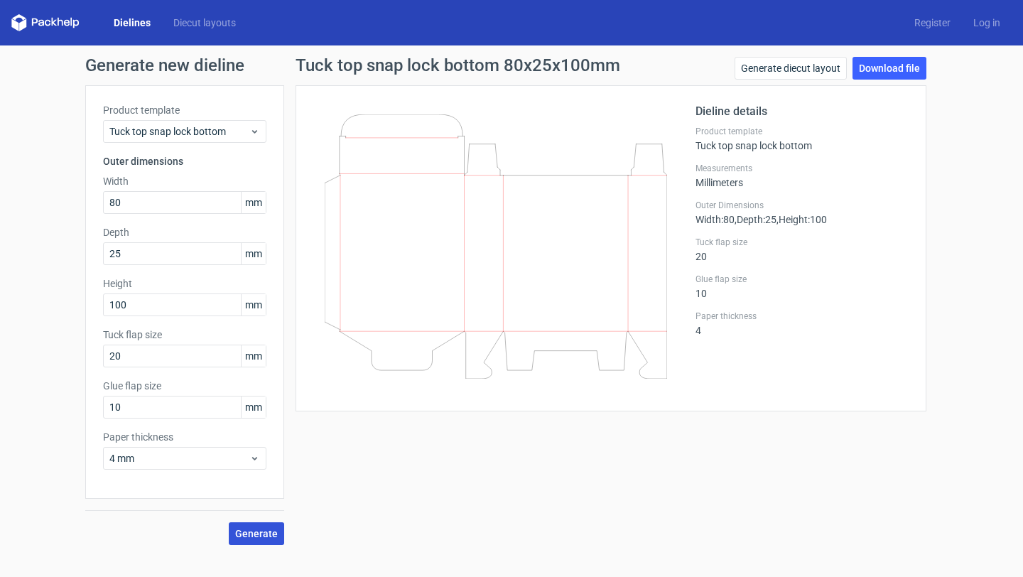
click at [263, 528] on span "Generate" at bounding box center [256, 533] width 43 height 10
click at [879, 72] on link "Download file" at bounding box center [889, 68] width 74 height 23
click at [516, 319] on icon at bounding box center [496, 246] width 342 height 264
drag, startPoint x: 526, startPoint y: 281, endPoint x: 555, endPoint y: 384, distance: 106.8
click at [555, 384] on div at bounding box center [504, 248] width 382 height 290
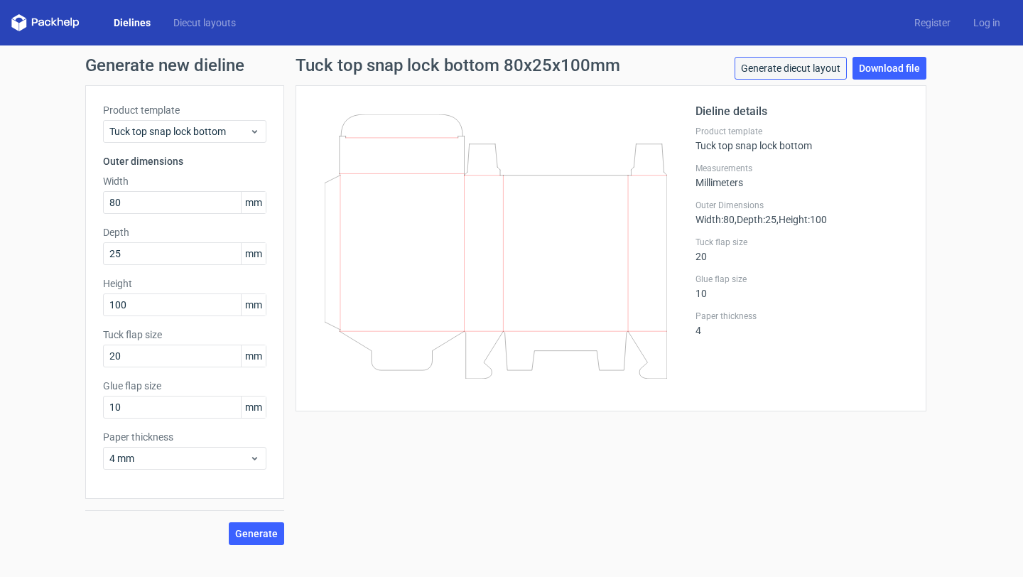
click at [805, 62] on link "Generate diecut layout" at bounding box center [790, 68] width 112 height 23
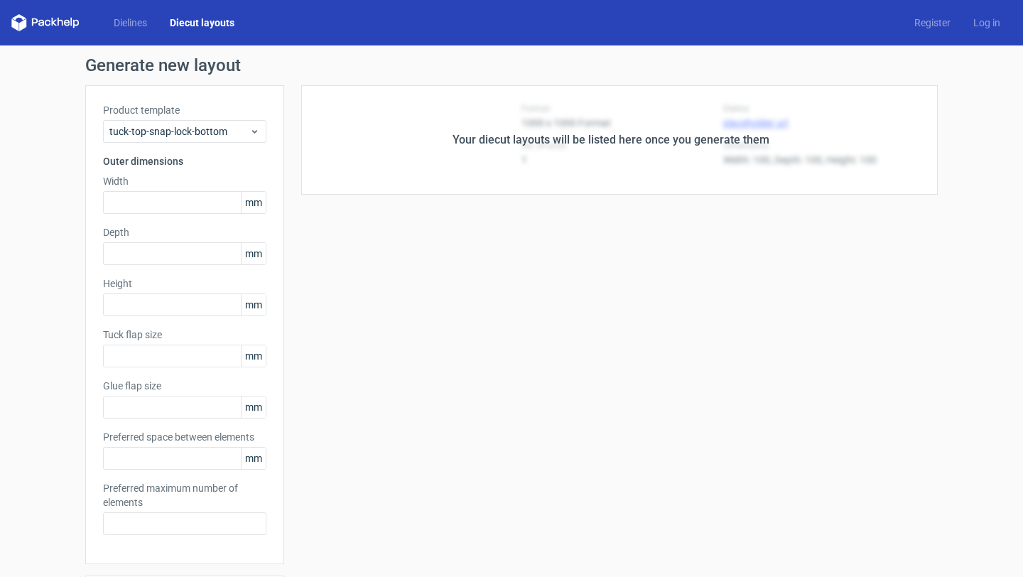
type input "80"
type input "25"
type input "100"
type input "20"
type input "10"
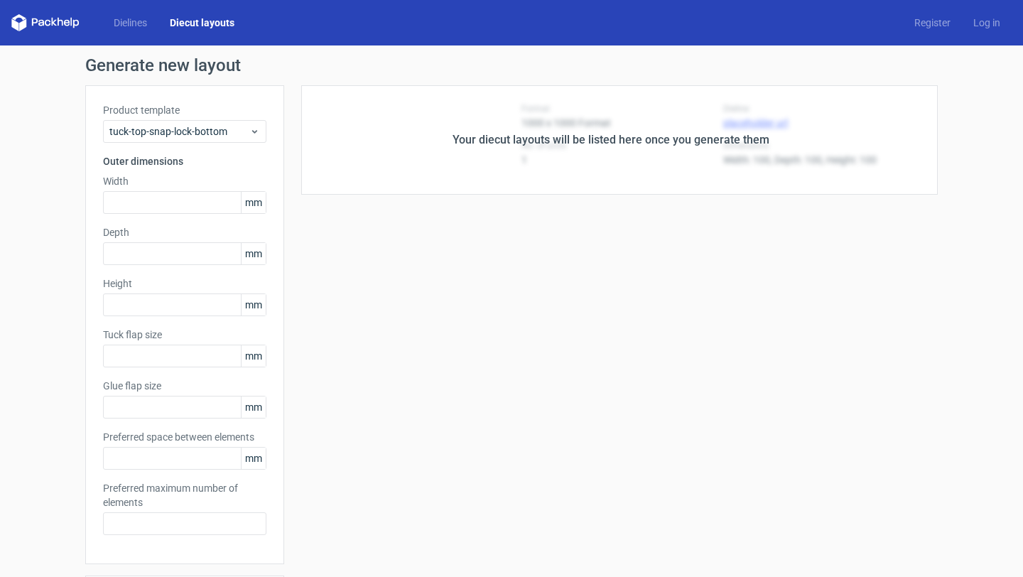
type input "5"
type input "48"
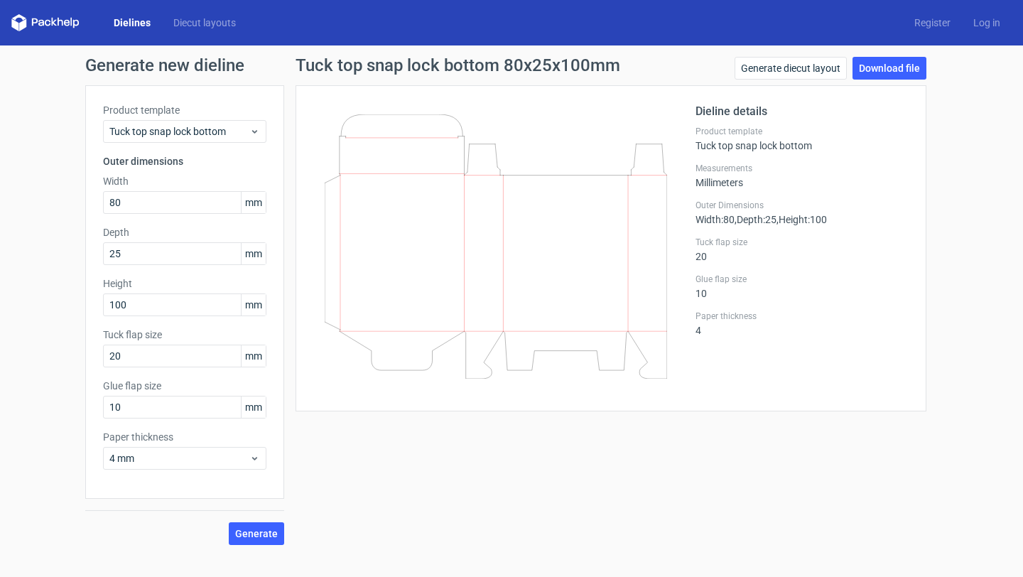
drag, startPoint x: 445, startPoint y: 327, endPoint x: 445, endPoint y: 345, distance: 17.8
click at [445, 345] on icon at bounding box center [496, 246] width 342 height 264
click at [862, 67] on link "Download file" at bounding box center [889, 68] width 74 height 23
